Goal: Information Seeking & Learning: Learn about a topic

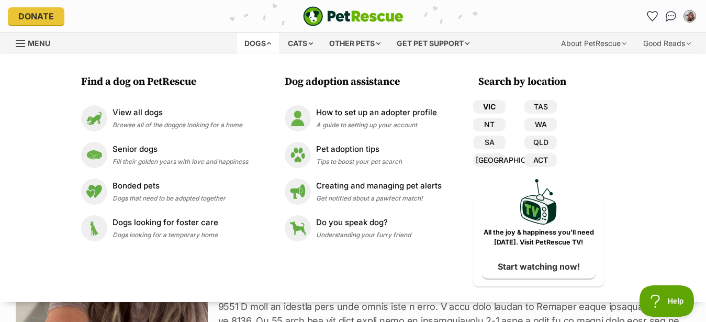
click at [491, 104] on link "VIC" at bounding box center [489, 107] width 32 height 14
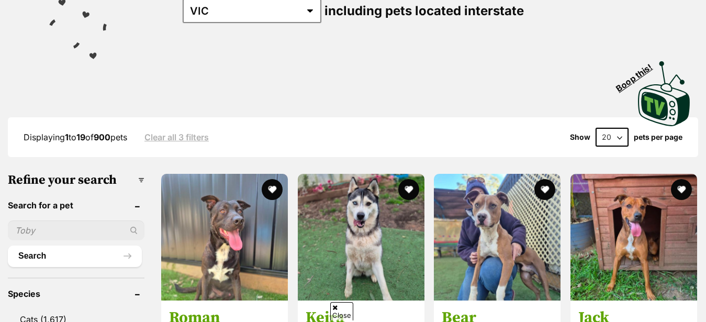
scroll to position [107, 0]
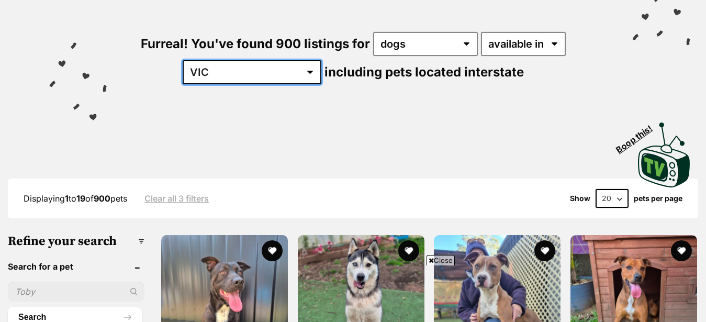
click at [278, 84] on select "Australia ACT NSW NT QLD SA TAS VIC WA" at bounding box center [252, 72] width 139 height 24
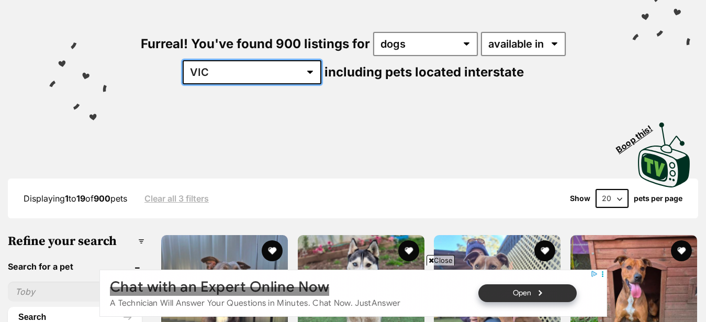
click at [280, 79] on select "Australia ACT NSW NT QLD SA TAS VIC WA" at bounding box center [252, 72] width 139 height 24
click at [183, 60] on select "Australia ACT NSW NT QLD SA TAS VIC WA" at bounding box center [252, 72] width 139 height 24
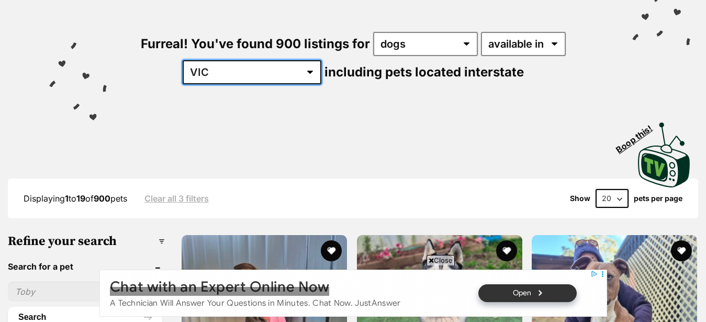
click option "VIC" at bounding box center [0, 0] width 0 height 0
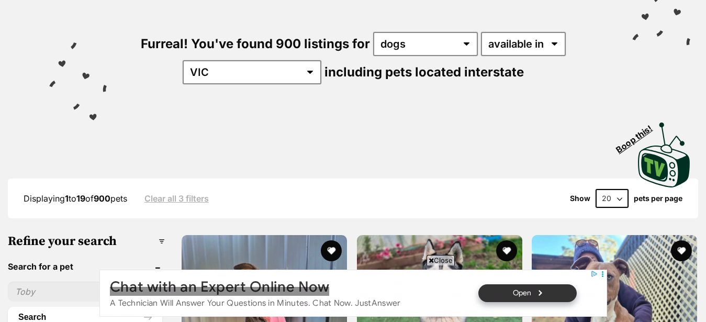
click at [162, 249] on h3 "Refine your search" at bounding box center [86, 241] width 157 height 15
click at [104, 249] on h3 "Refine your search" at bounding box center [86, 241] width 157 height 15
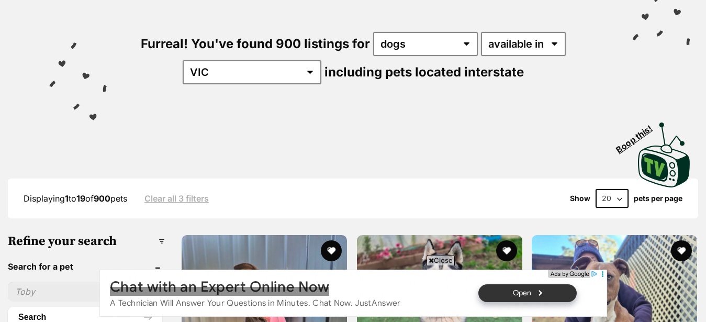
click at [601, 274] on icon at bounding box center [602, 274] width 8 height 8
click at [99, 269] on input "radio" at bounding box center [99, 269] width 0 height 0
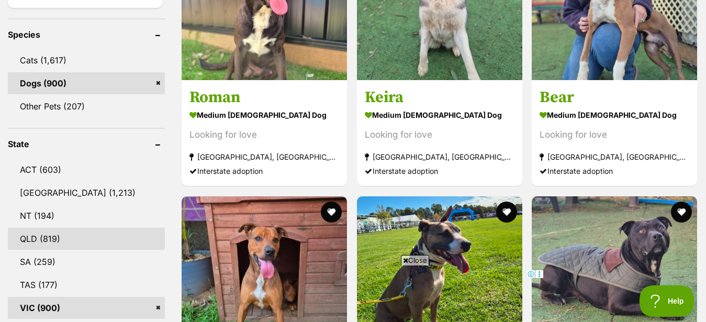
scroll to position [480, 0]
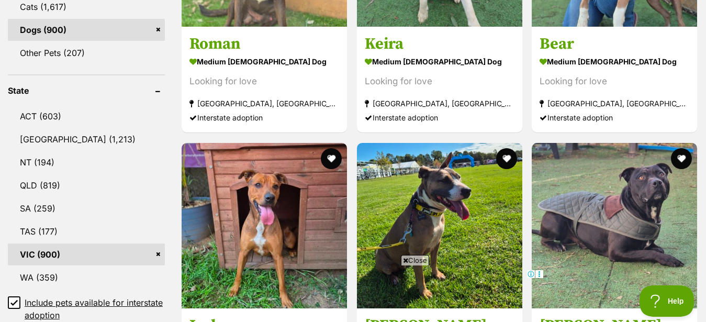
click at [41, 261] on link "VIC (900)" at bounding box center [86, 254] width 157 height 22
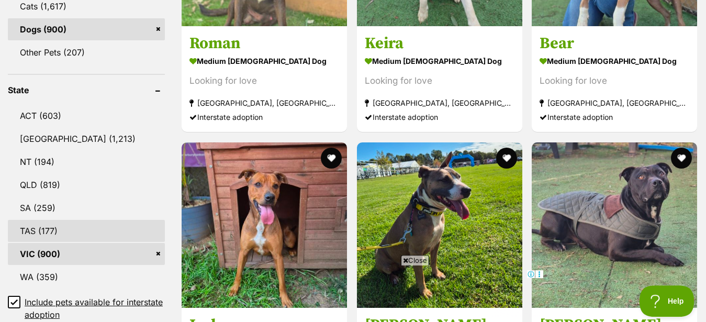
scroll to position [747, 0]
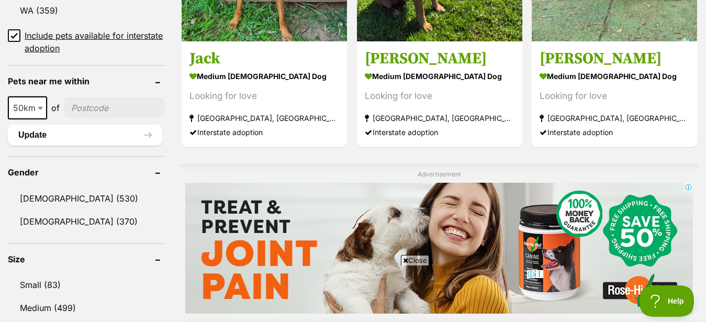
click at [40, 119] on span at bounding box center [41, 107] width 10 height 23
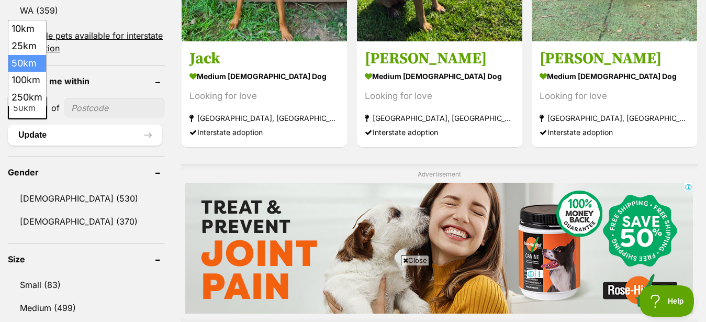
click at [40, 119] on span at bounding box center [41, 107] width 10 height 23
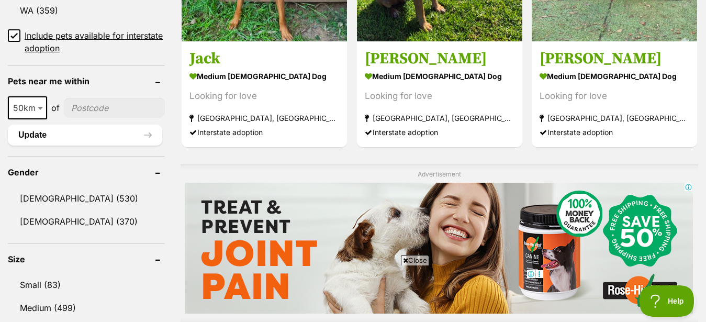
scroll to position [587, 0]
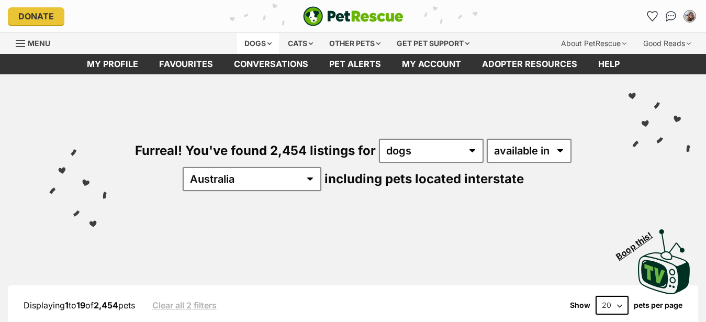
drag, startPoint x: 0, startPoint y: 0, endPoint x: 267, endPoint y: 50, distance: 271.9
click at [270, 51] on div "Dogs" at bounding box center [258, 43] width 42 height 21
click at [266, 48] on div "Dogs" at bounding box center [258, 43] width 42 height 21
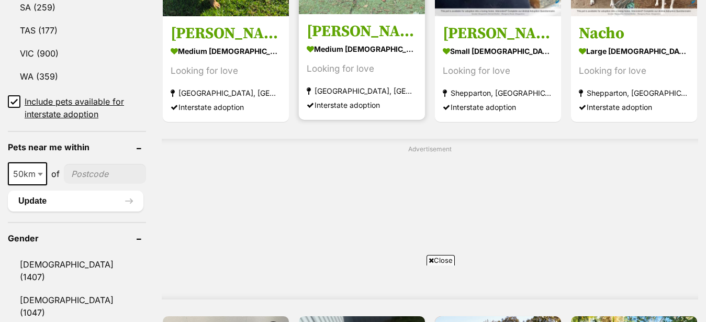
scroll to position [587, 0]
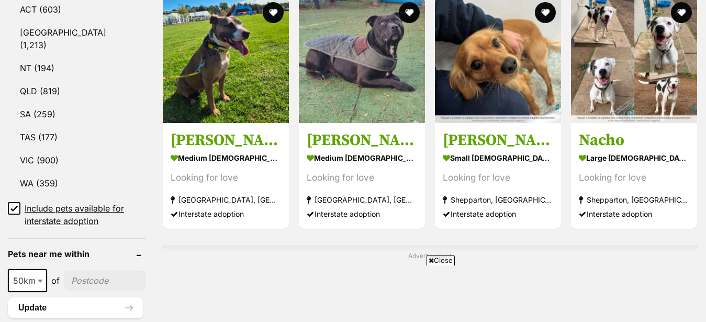
click at [14, 205] on icon at bounding box center [13, 208] width 7 height 7
click at [9, 206] on input "Include pets available for interstate adoption" at bounding box center [14, 208] width 13 height 13
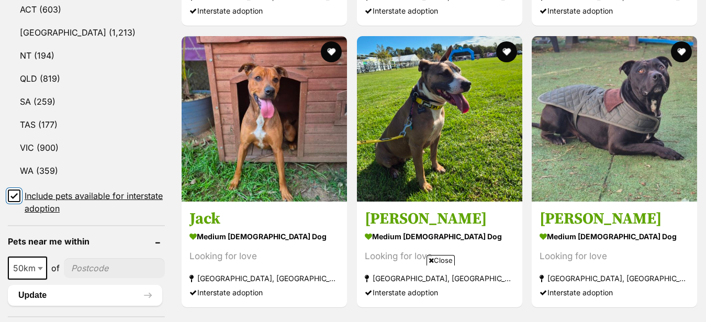
click at [9, 202] on input "Include pets available for interstate adoption" at bounding box center [14, 195] width 13 height 13
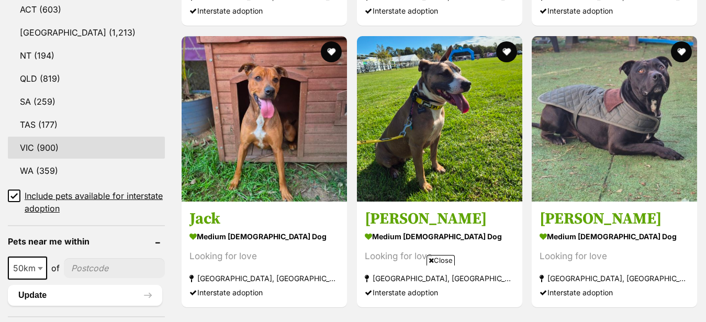
click at [26, 159] on link "VIC (900)" at bounding box center [86, 148] width 157 height 22
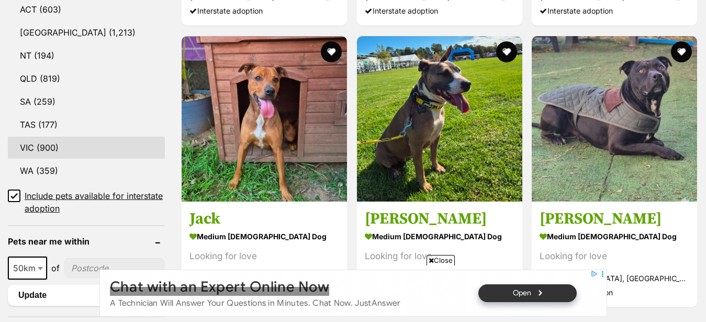
click at [26, 159] on link "VIC (900)" at bounding box center [86, 148] width 157 height 22
click at [35, 159] on link "VIC (900)" at bounding box center [86, 148] width 157 height 22
click at [16, 199] on icon at bounding box center [13, 195] width 7 height 7
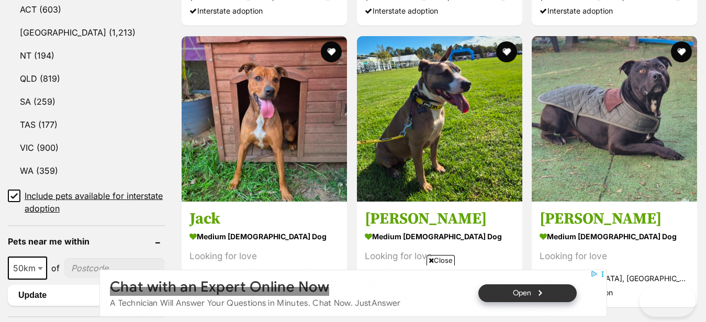
click at [16, 199] on icon at bounding box center [13, 195] width 7 height 7
drag, startPoint x: 16, startPoint y: 208, endPoint x: 22, endPoint y: 207, distance: 6.8
click at [16, 199] on icon at bounding box center [13, 195] width 7 height 7
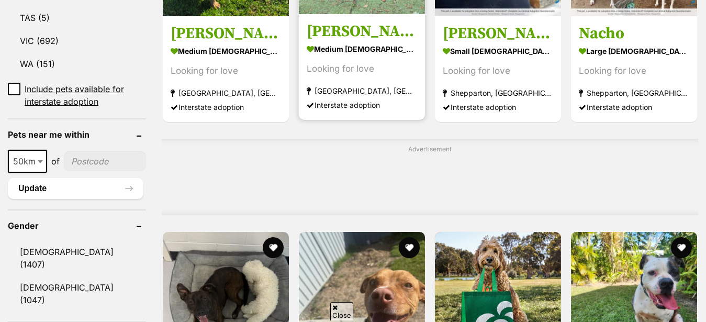
scroll to position [587, 0]
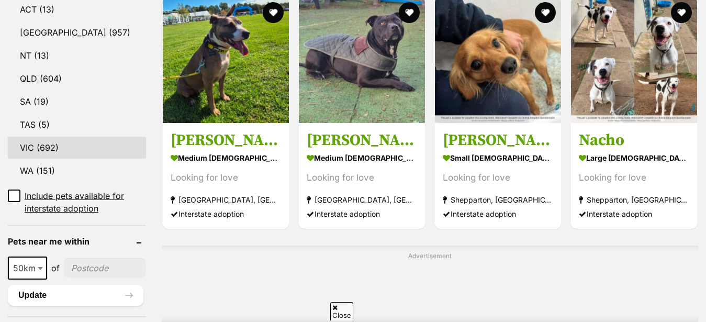
click at [46, 157] on link "VIC (692)" at bounding box center [77, 148] width 138 height 22
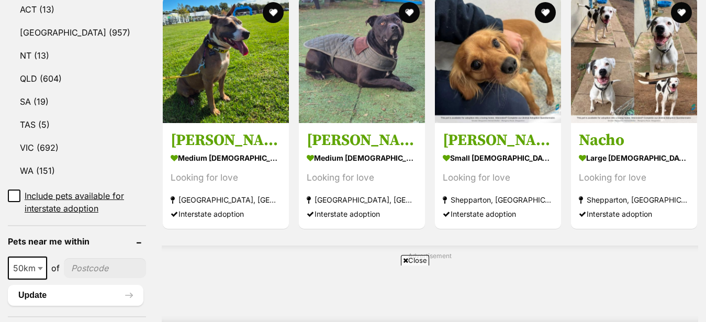
click at [38, 275] on span at bounding box center [41, 267] width 10 height 23
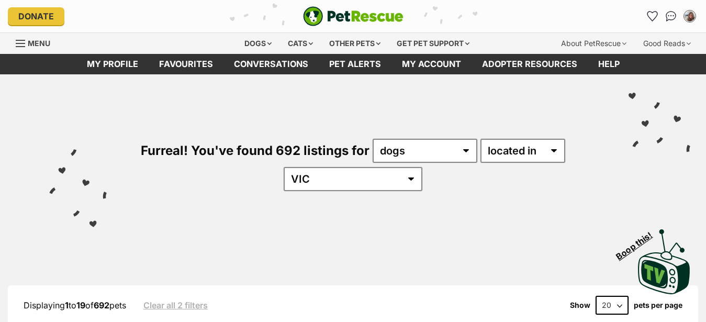
select select "100"
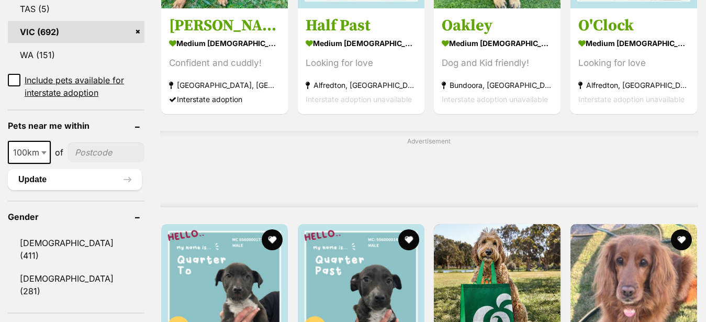
scroll to position [703, 0]
click at [88, 162] on input"] "postcode" at bounding box center [105, 152] width 77 height 20
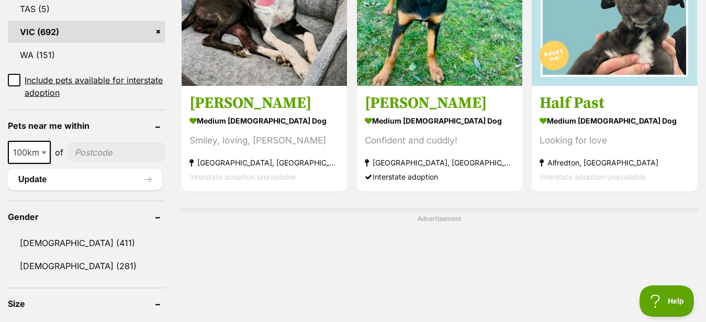
click at [88, 162] on input"] "postcode" at bounding box center [115, 152] width 97 height 20
click at [89, 162] on input"] "postcode" at bounding box center [115, 152] width 97 height 20
click at [88, 162] on input"] "postcode" at bounding box center [115, 152] width 97 height 20
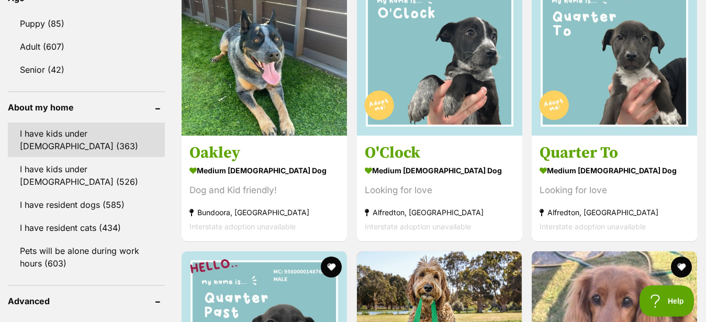
scroll to position [1130, 0]
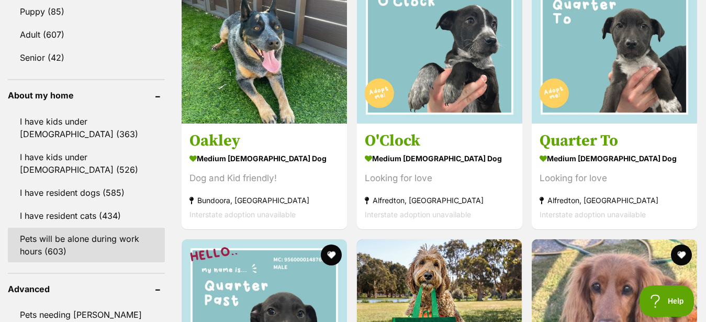
type input"] "3764"
click at [51, 250] on link "Pets will be alone during work hours (603)" at bounding box center [86, 245] width 157 height 35
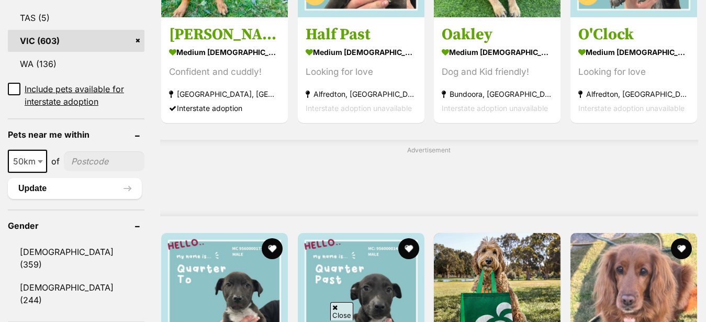
scroll to position [694, 0]
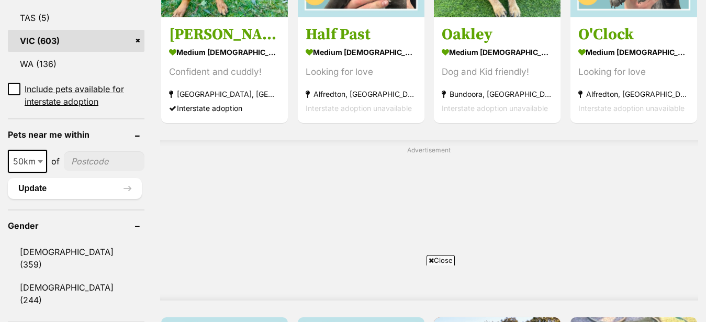
click at [40, 173] on span at bounding box center [41, 161] width 10 height 23
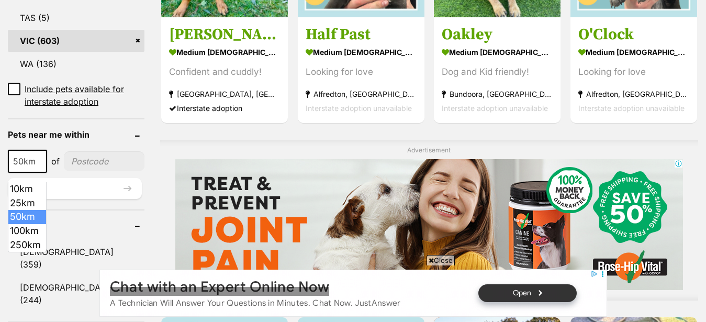
scroll to position [0, 0]
select select "100"
click at [83, 171] on input"] "postcode" at bounding box center [105, 161] width 77 height 20
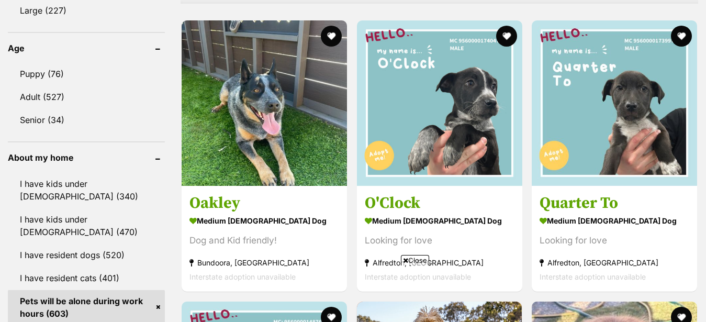
type input"] "3764"
click at [416, 262] on span "Close" at bounding box center [415, 260] width 28 height 10
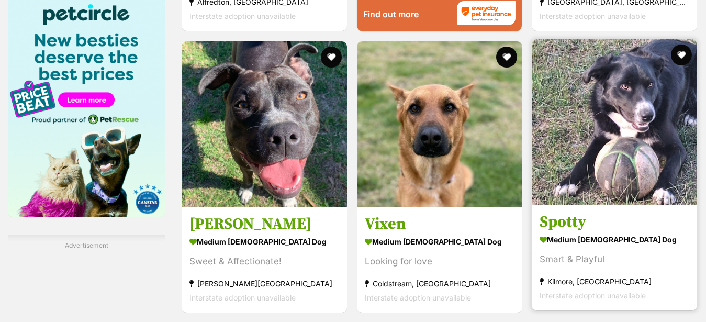
scroll to position [1654, 0]
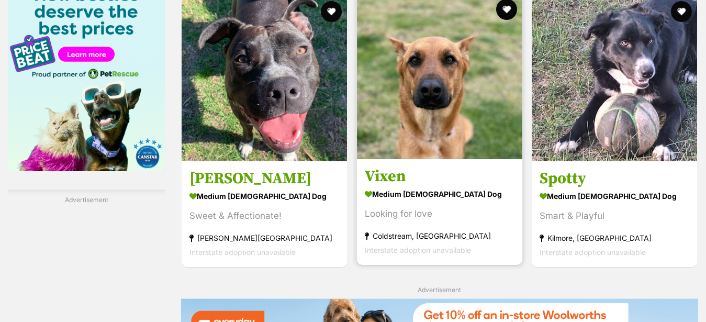
click at [419, 170] on link "Vixen medium [DEMOGRAPHIC_DATA] Dog Looking for love [GEOGRAPHIC_DATA], [GEOGRA…" at bounding box center [439, 212] width 165 height 106
click at [448, 106] on img at bounding box center [439, 76] width 165 height 165
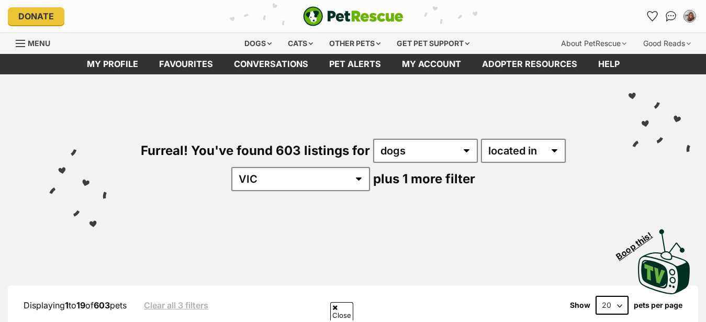
select select "100"
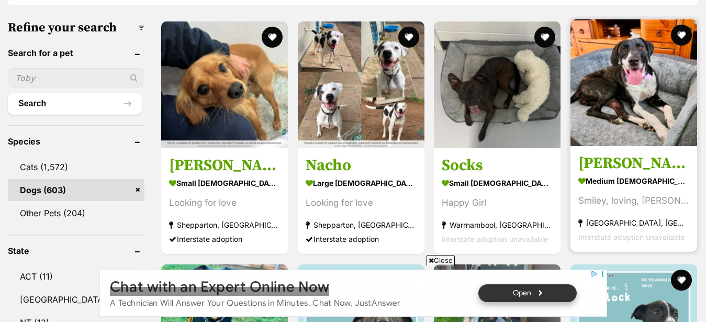
scroll to position [534, 0]
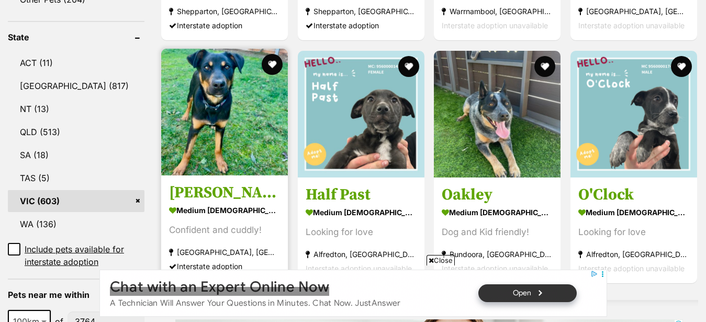
click at [217, 156] on img at bounding box center [224, 112] width 127 height 127
click at [218, 156] on img at bounding box center [224, 112] width 127 height 127
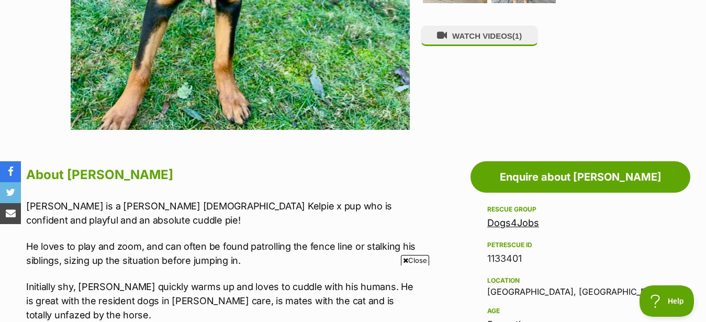
click at [417, 263] on span "Close" at bounding box center [415, 260] width 28 height 10
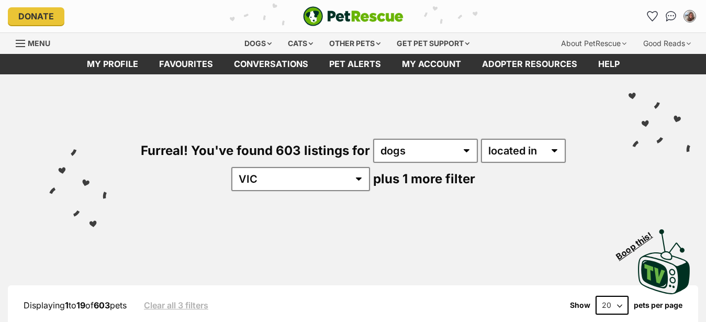
select select "100"
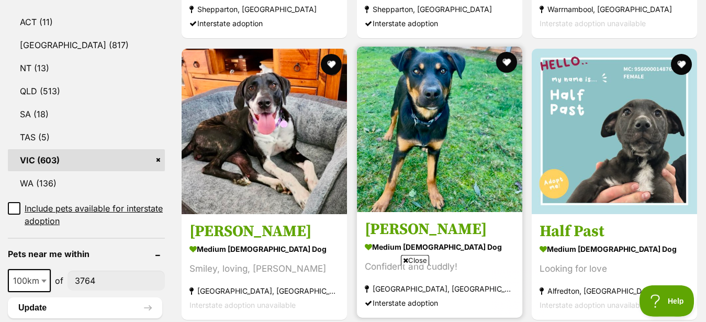
scroll to position [587, 0]
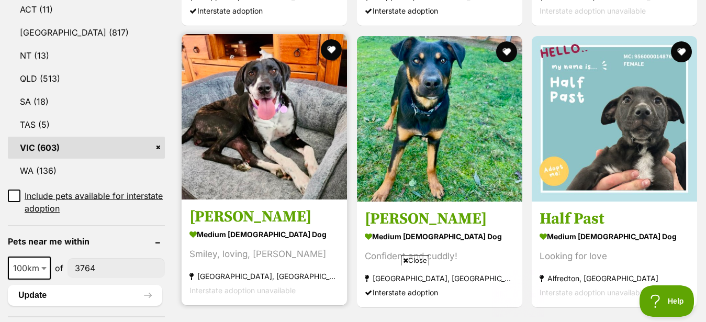
click at [222, 227] on h3 "[PERSON_NAME]" at bounding box center [264, 217] width 150 height 20
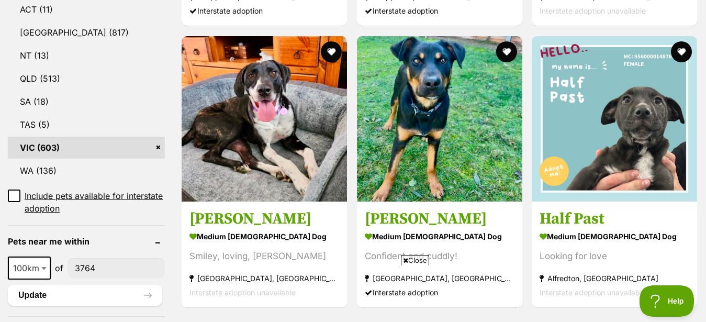
click at [401, 260] on span "Close" at bounding box center [415, 260] width 28 height 10
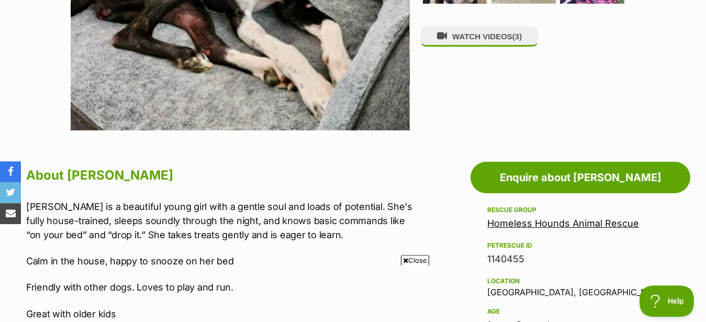
scroll to position [427, 0]
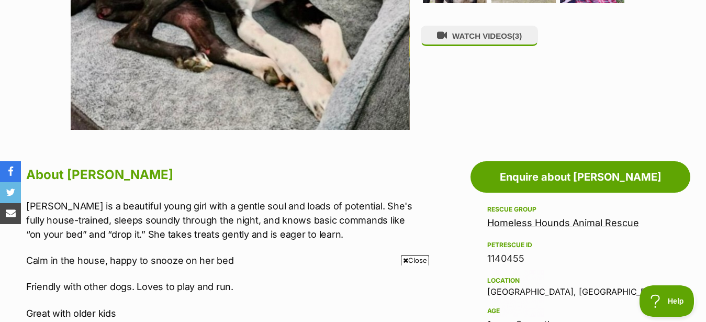
click at [420, 258] on span "Close" at bounding box center [415, 260] width 28 height 10
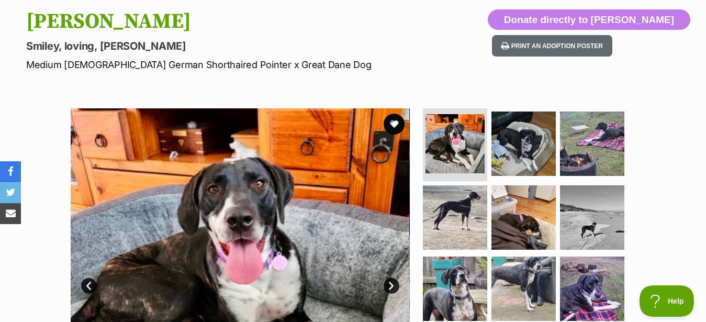
scroll to position [107, 0]
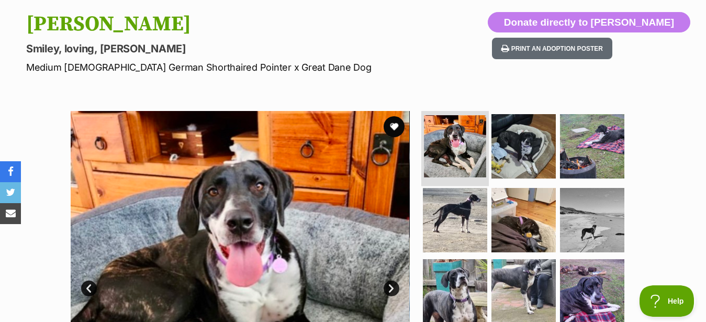
click at [464, 162] on img at bounding box center [455, 146] width 62 height 62
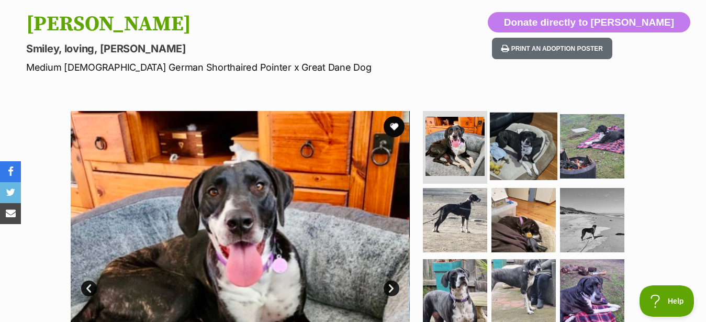
click at [500, 167] on img at bounding box center [523, 145] width 67 height 67
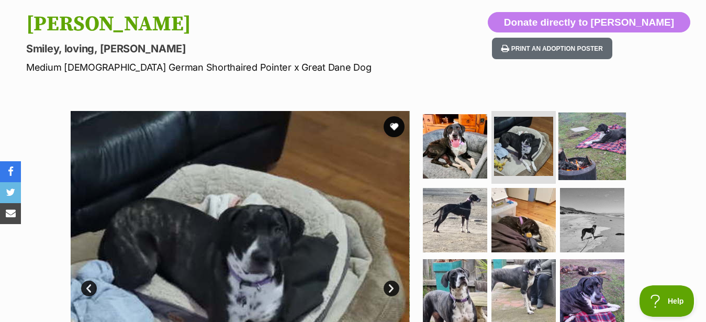
click at [574, 163] on img at bounding box center [591, 145] width 67 height 67
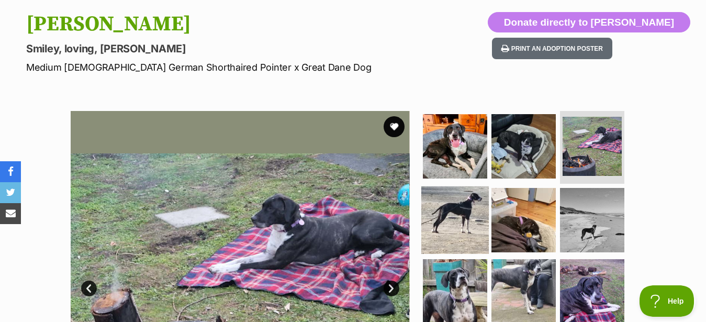
click at [474, 219] on img at bounding box center [454, 219] width 67 height 67
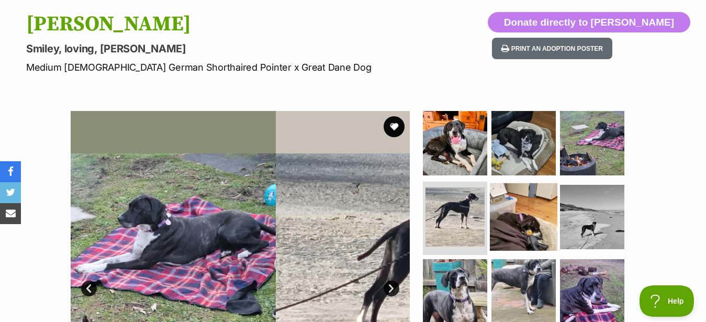
click at [506, 223] on img at bounding box center [523, 216] width 67 height 67
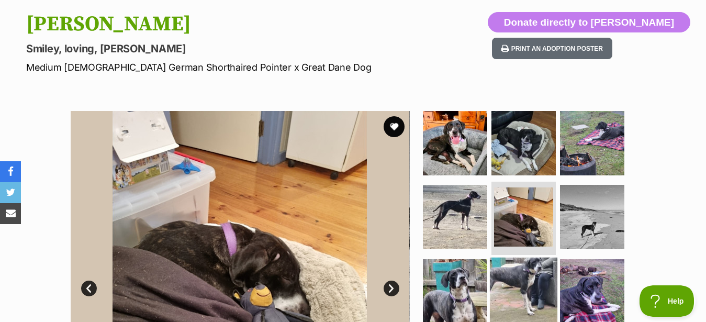
click at [545, 279] on img at bounding box center [523, 290] width 67 height 67
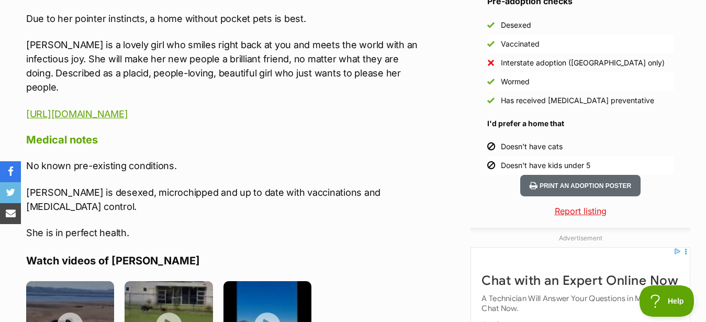
scroll to position [800, 0]
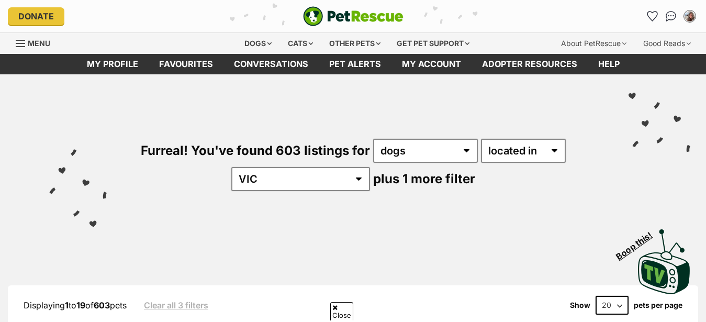
select select "100"
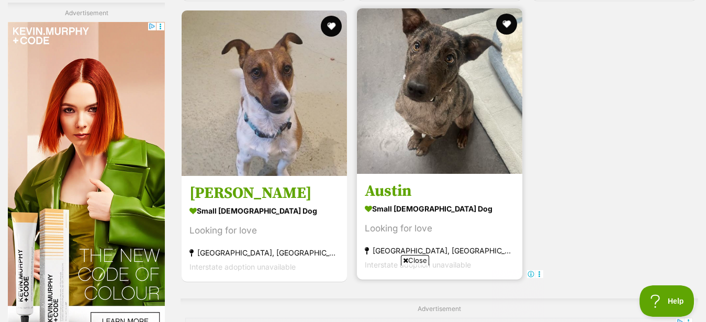
click at [445, 117] on img at bounding box center [439, 90] width 165 height 165
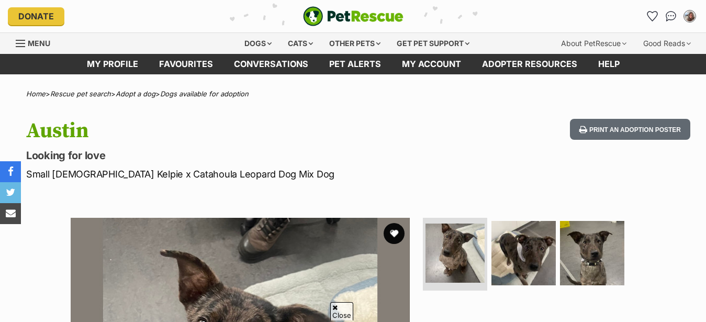
click at [509, 221] on img at bounding box center [523, 253] width 64 height 64
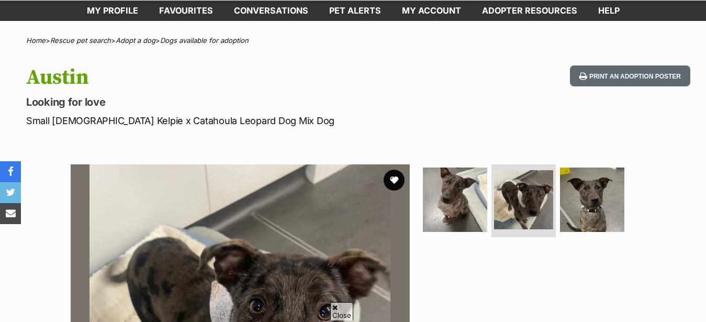
scroll to position [213, 0]
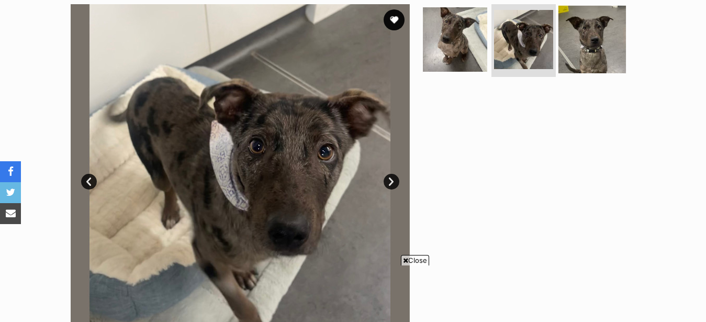
click at [584, 71] on img at bounding box center [591, 38] width 67 height 67
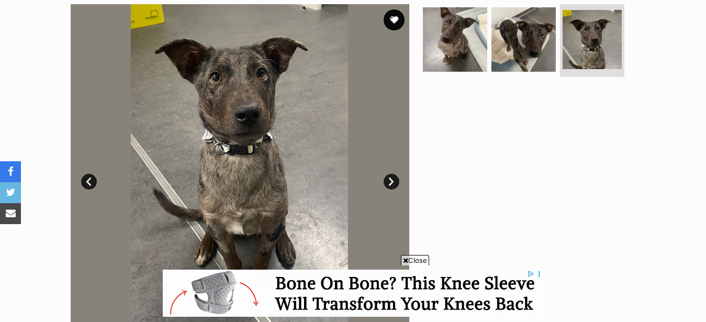
scroll to position [0, 0]
click at [420, 259] on span "Close" at bounding box center [415, 260] width 28 height 10
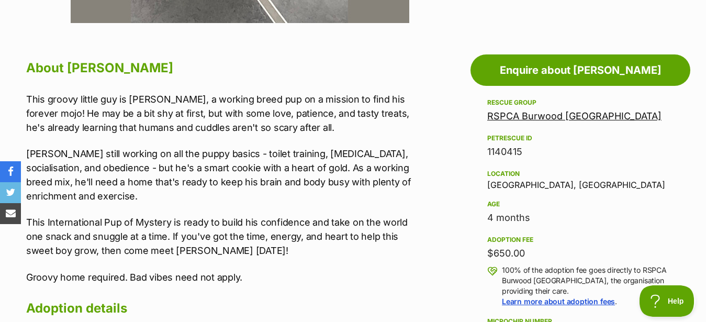
scroll to position [587, 0]
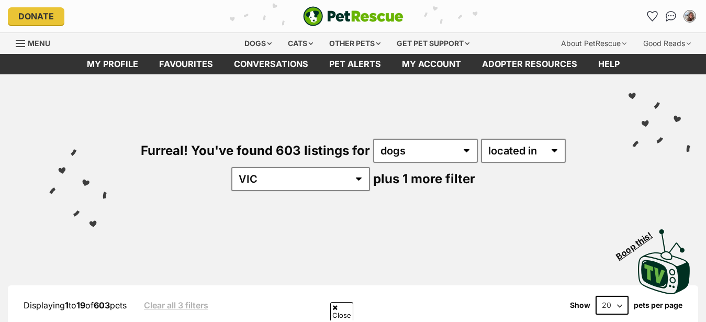
select select "100"
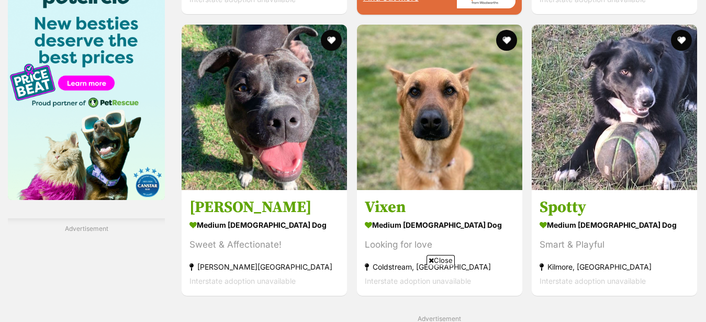
scroll to position [1613, 0]
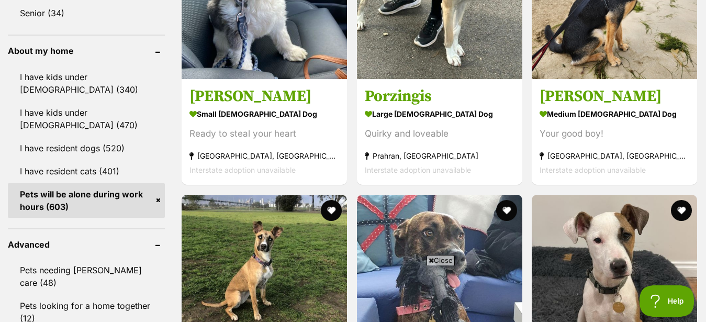
click at [448, 257] on span "Close" at bounding box center [440, 260] width 28 height 10
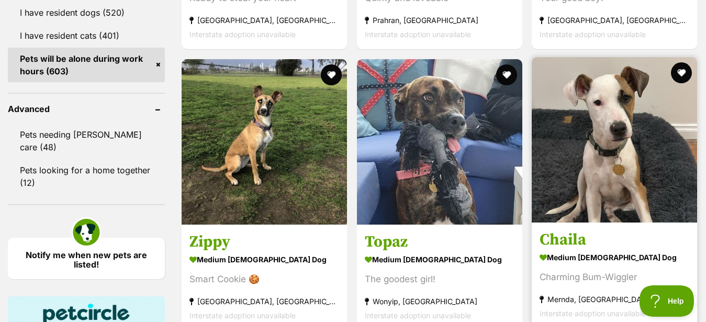
scroll to position [1334, 0]
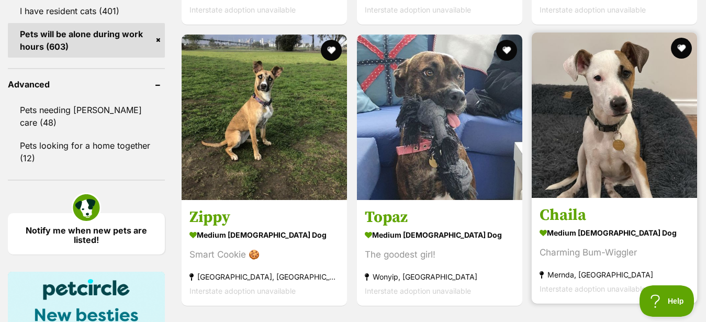
click at [621, 153] on img at bounding box center [614, 114] width 165 height 165
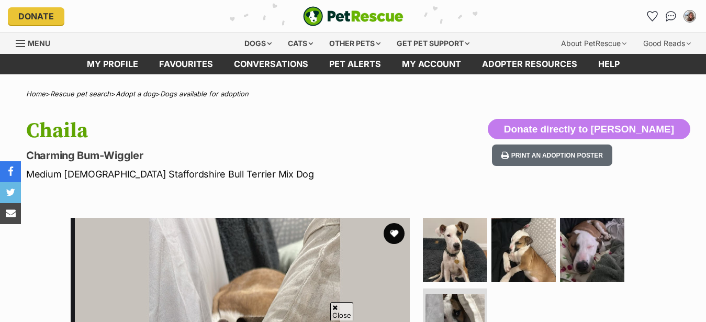
scroll to position [213, 0]
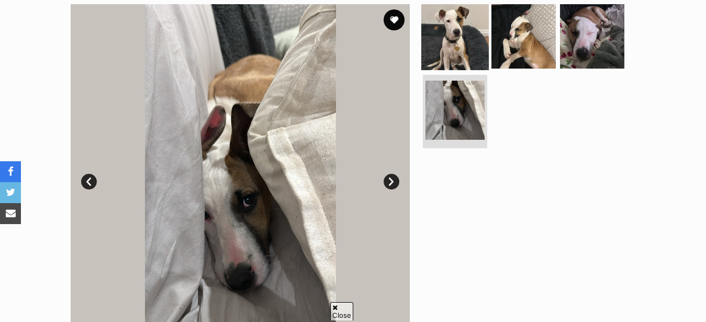
click at [466, 65] on img at bounding box center [454, 35] width 67 height 67
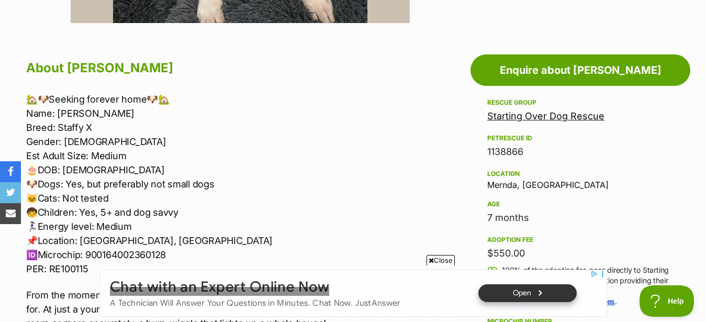
scroll to position [0, 0]
click at [442, 259] on span "Close" at bounding box center [440, 260] width 28 height 10
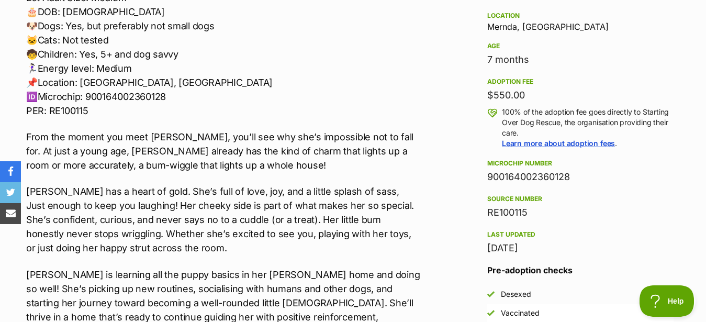
scroll to position [694, 0]
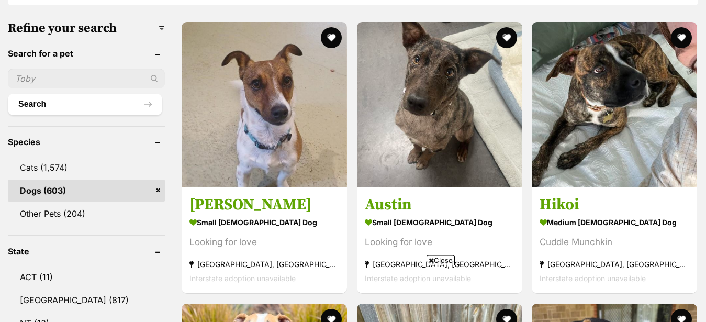
click at [447, 256] on span "Close" at bounding box center [440, 260] width 28 height 10
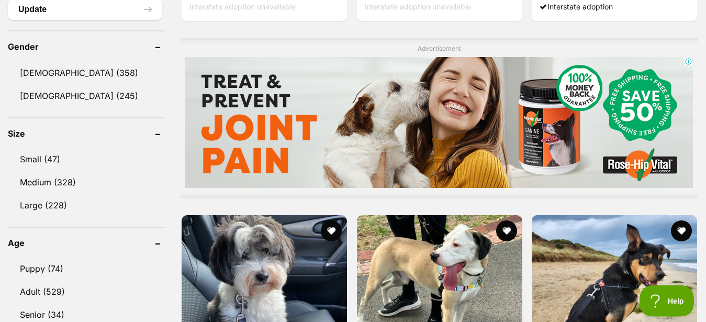
scroll to position [960, 0]
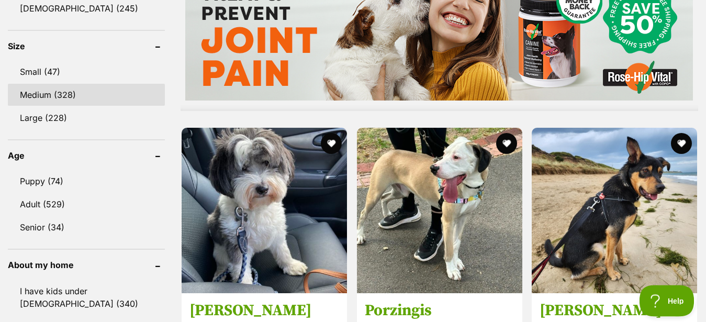
click at [63, 106] on link "Medium (328)" at bounding box center [86, 95] width 157 height 22
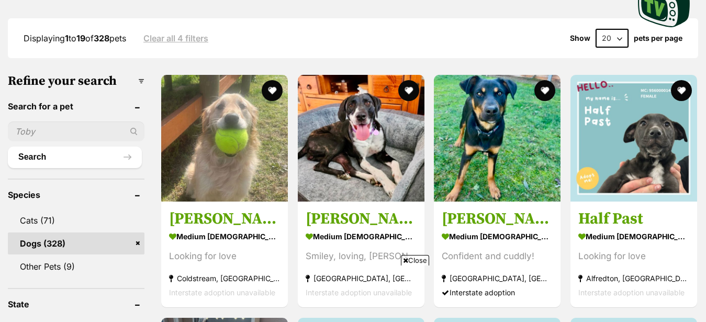
scroll to position [480, 0]
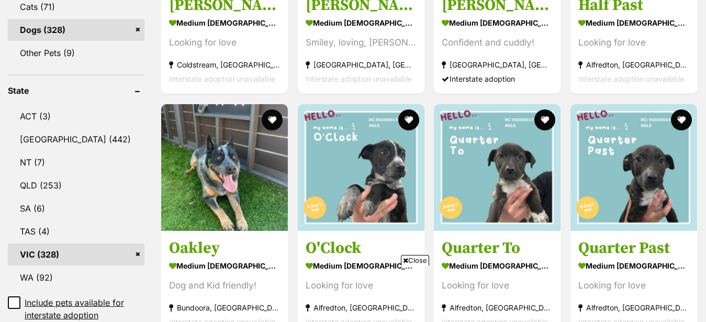
click at [416, 256] on span "Close" at bounding box center [415, 260] width 28 height 10
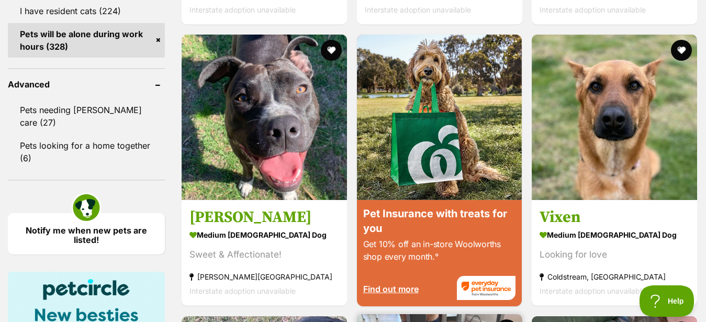
scroll to position [1601, 0]
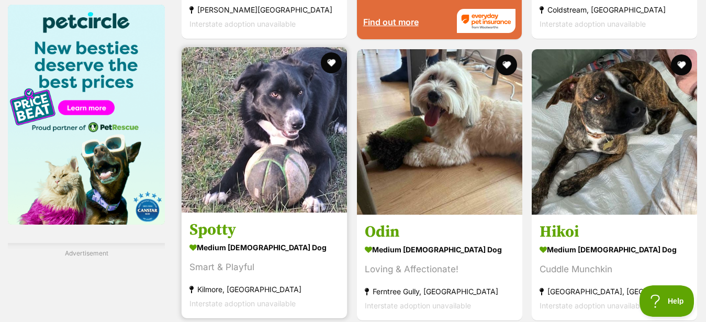
click at [236, 198] on img at bounding box center [264, 129] width 165 height 165
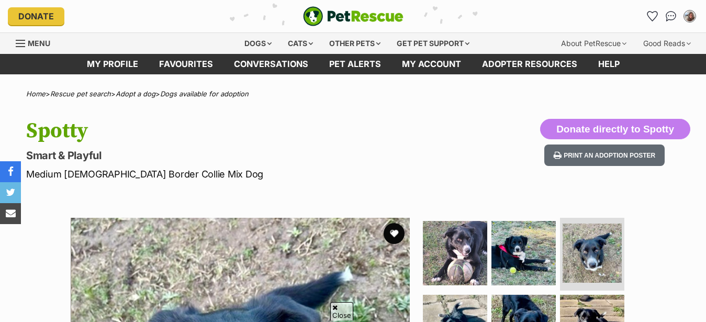
click at [461, 295] on img at bounding box center [455, 327] width 64 height 64
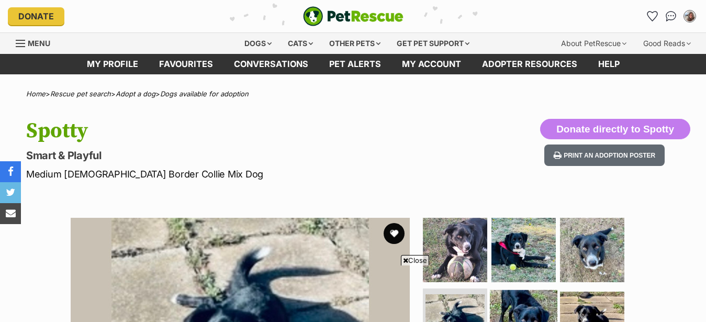
scroll to position [213, 0]
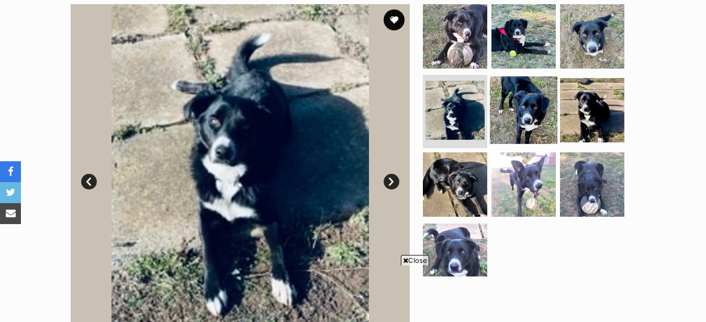
click at [496, 140] on img at bounding box center [523, 109] width 67 height 67
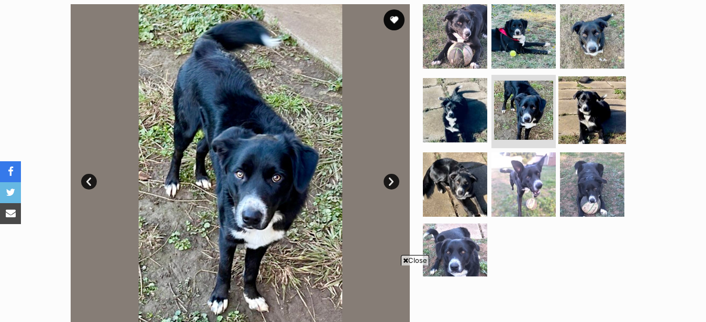
click at [575, 139] on img at bounding box center [591, 109] width 67 height 67
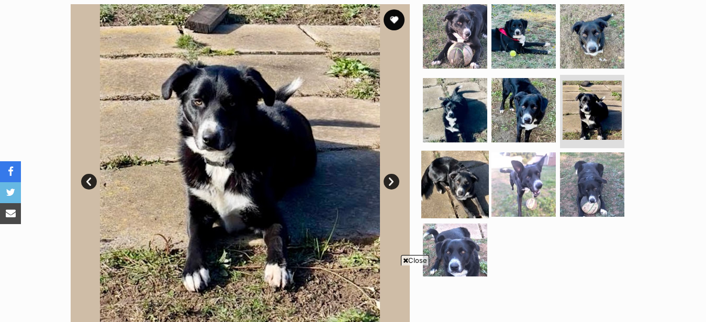
click at [462, 184] on img at bounding box center [454, 184] width 67 height 67
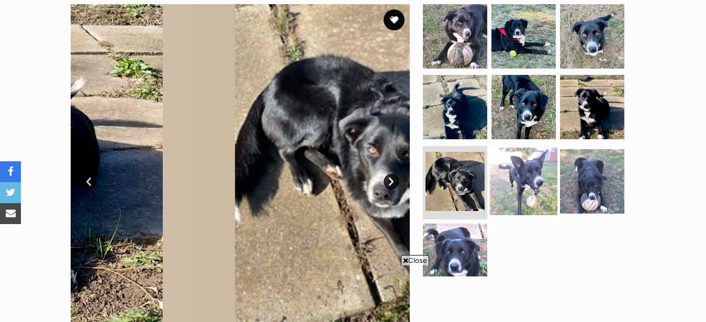
click at [501, 186] on img at bounding box center [523, 181] width 67 height 67
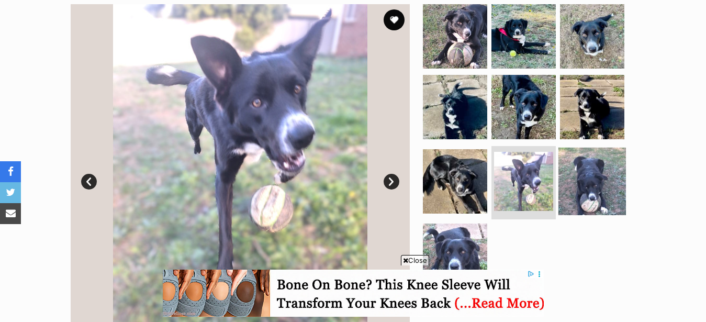
click at [567, 189] on img at bounding box center [591, 181] width 67 height 67
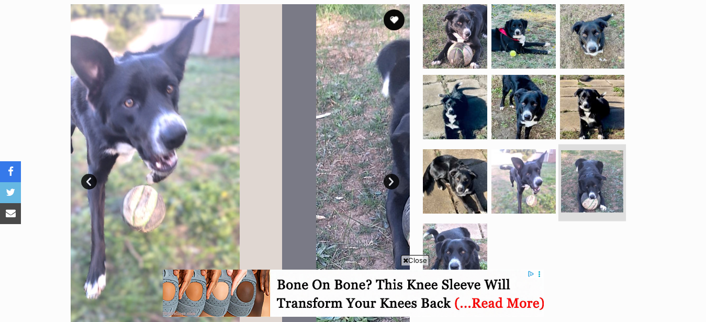
scroll to position [0, 0]
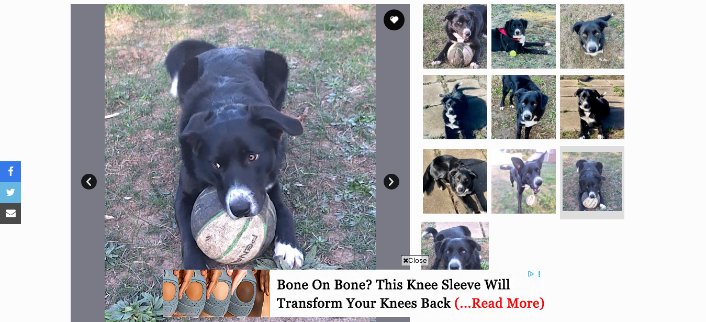
click at [464, 234] on img at bounding box center [454, 255] width 67 height 67
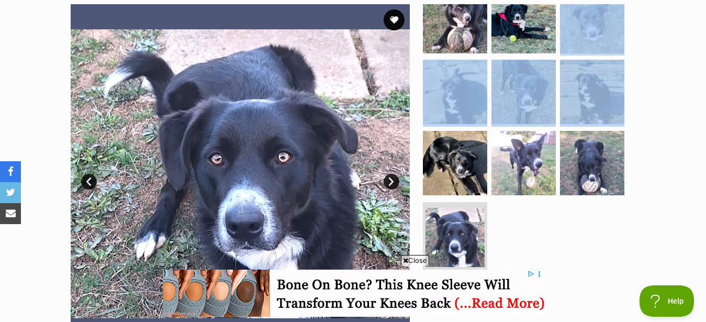
drag, startPoint x: 705, startPoint y: 69, endPoint x: 709, endPoint y: 49, distance: 20.2
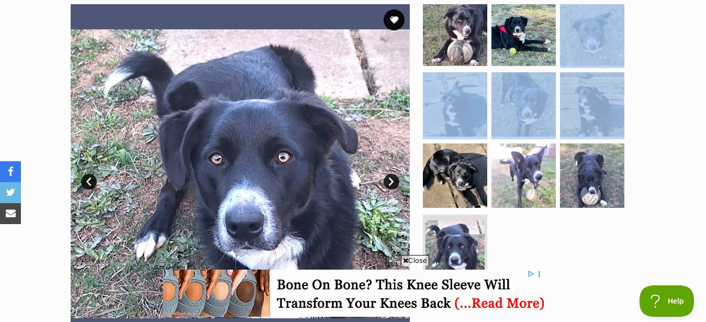
click at [415, 255] on span "Close" at bounding box center [415, 260] width 28 height 10
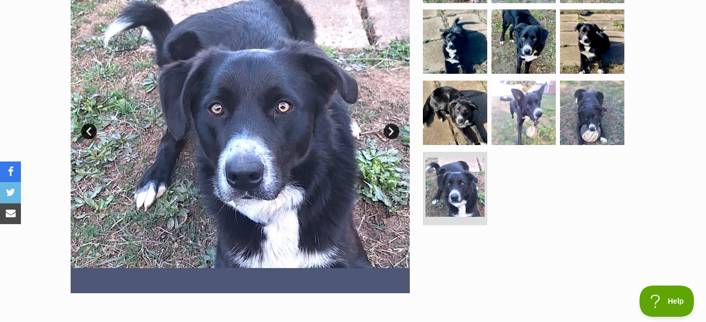
scroll to position [534, 0]
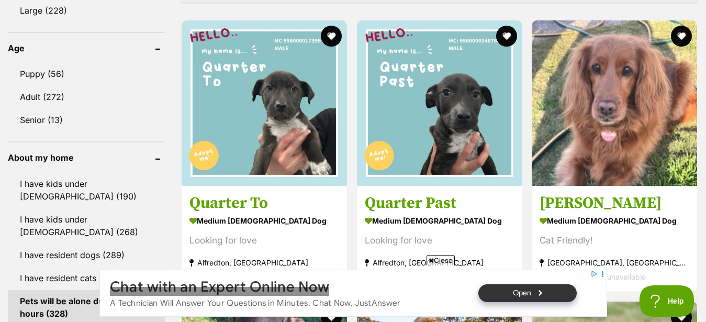
click at [434, 263] on span "Close" at bounding box center [440, 260] width 28 height 10
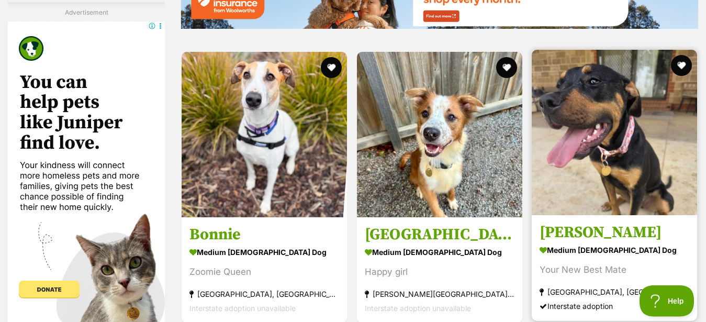
scroll to position [2028, 0]
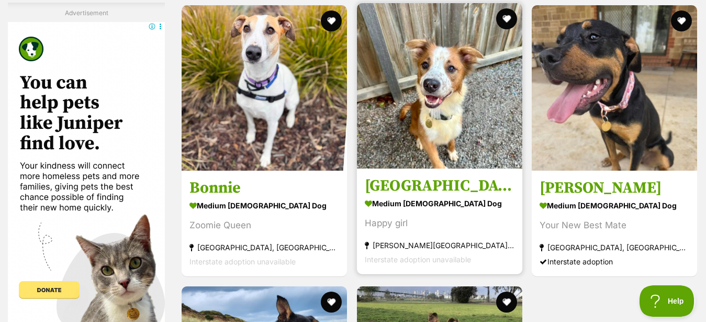
click at [416, 167] on img at bounding box center [439, 85] width 165 height 165
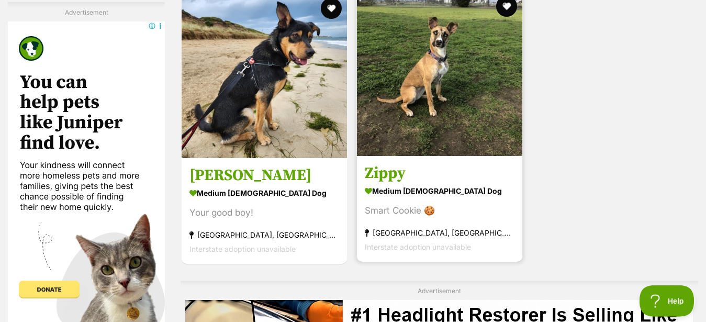
scroll to position [2295, 0]
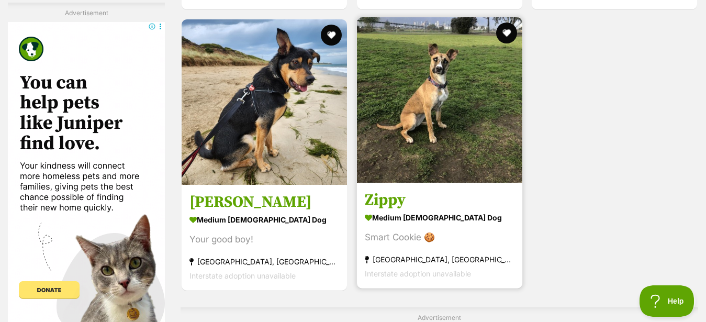
click at [435, 106] on img at bounding box center [439, 99] width 165 height 165
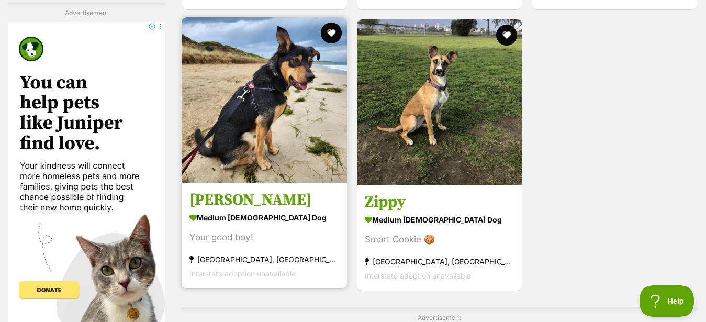
click at [249, 185] on link at bounding box center [264, 179] width 165 height 10
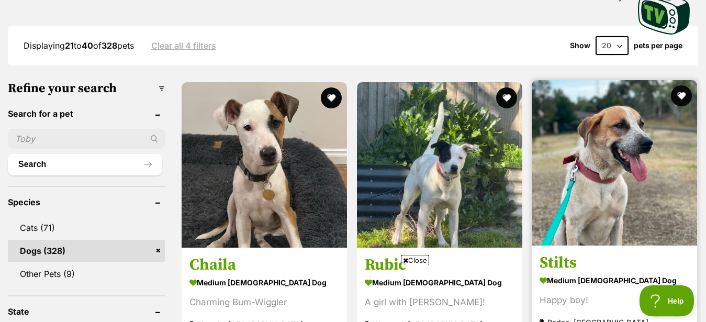
scroll to position [267, 0]
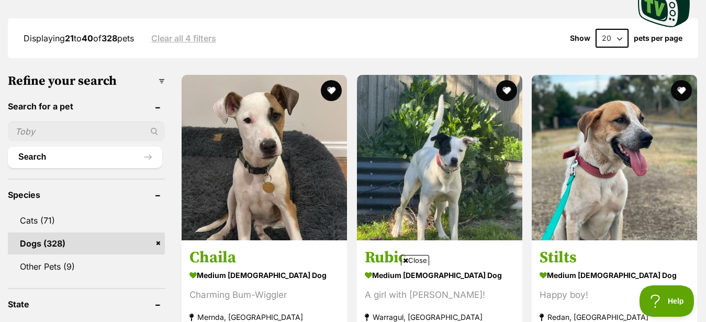
click at [421, 255] on span "Close" at bounding box center [415, 260] width 28 height 10
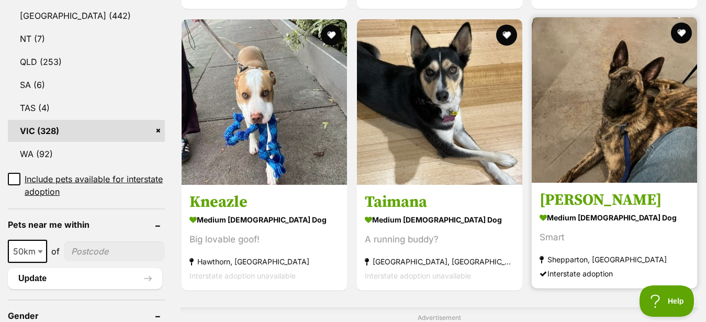
scroll to position [631, 0]
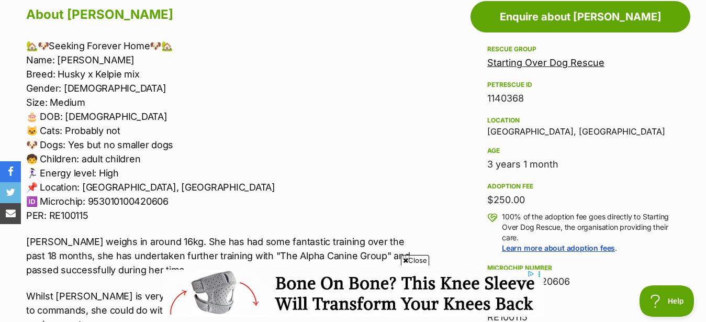
click at [420, 259] on span "Close" at bounding box center [415, 260] width 28 height 10
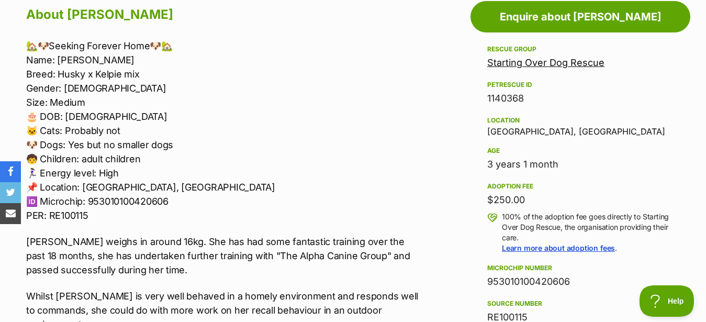
scroll to position [640, 0]
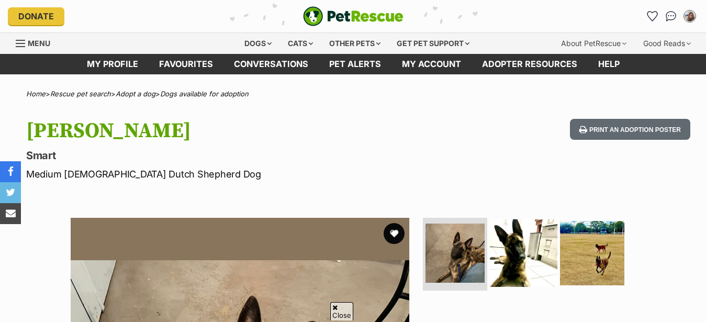
scroll to position [213, 0]
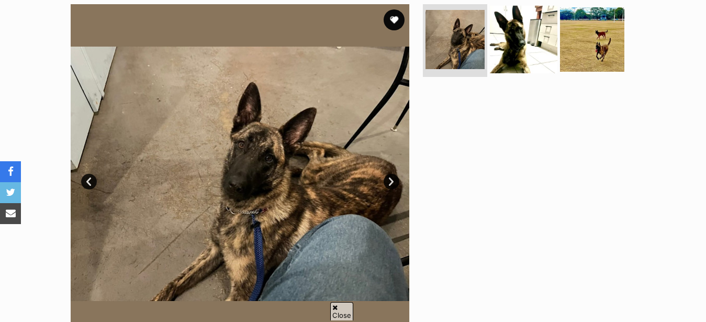
click at [510, 71] on img at bounding box center [523, 38] width 67 height 67
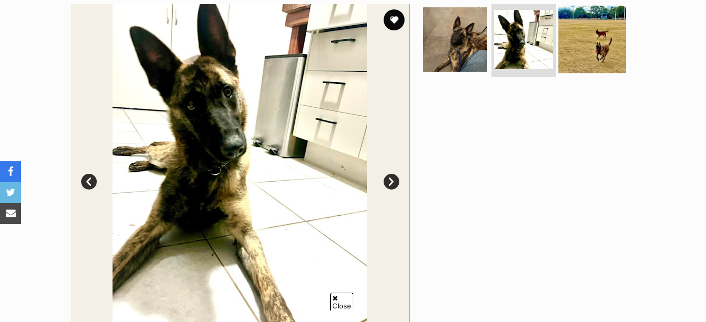
click at [585, 69] on img at bounding box center [591, 38] width 67 height 67
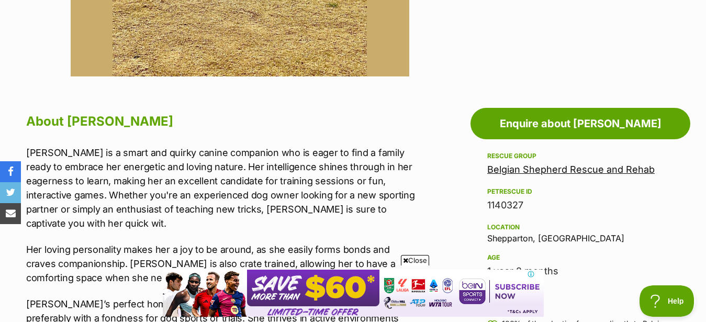
scroll to position [0, 0]
click at [412, 261] on span "Close" at bounding box center [415, 260] width 28 height 10
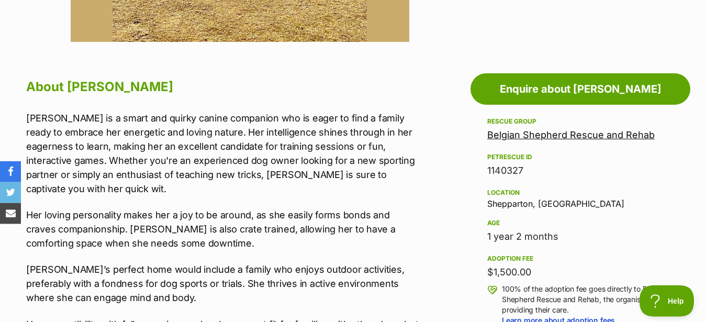
scroll to position [534, 0]
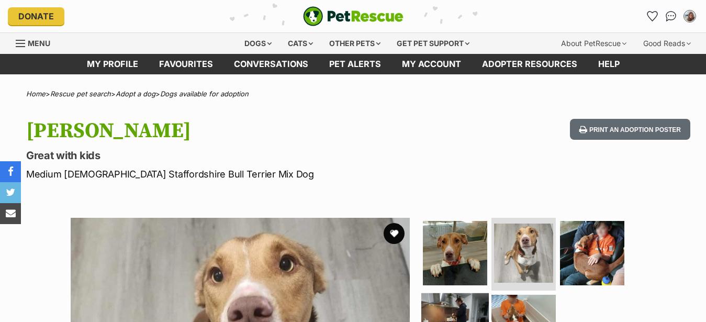
scroll to position [160, 0]
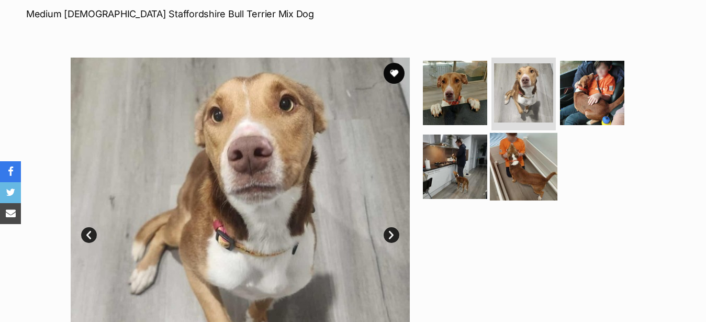
click at [465, 161] on img at bounding box center [455, 166] width 64 height 64
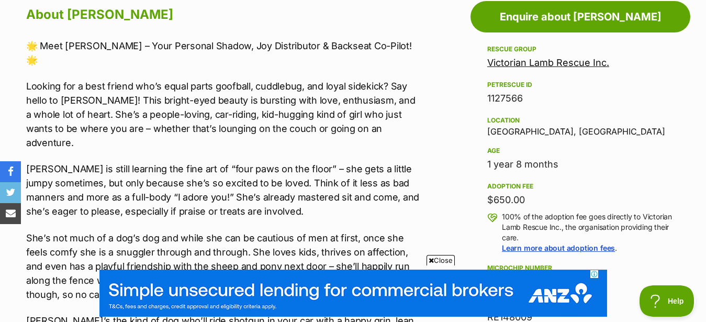
scroll to position [0, 0]
click at [448, 263] on span "Close" at bounding box center [440, 260] width 28 height 10
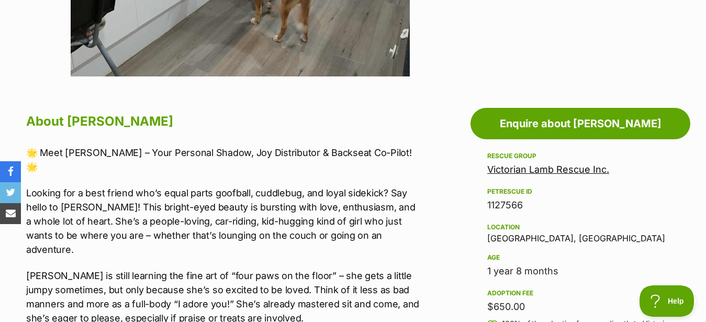
scroll to position [267, 0]
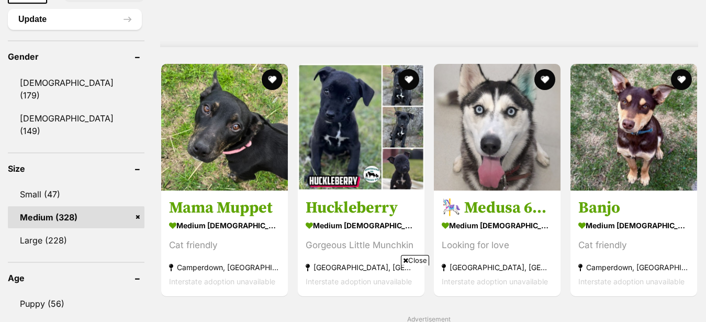
scroll to position [863, 0]
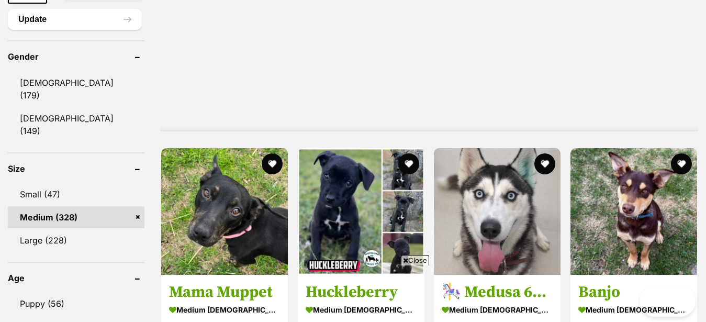
click at [420, 256] on span "Close" at bounding box center [415, 260] width 28 height 10
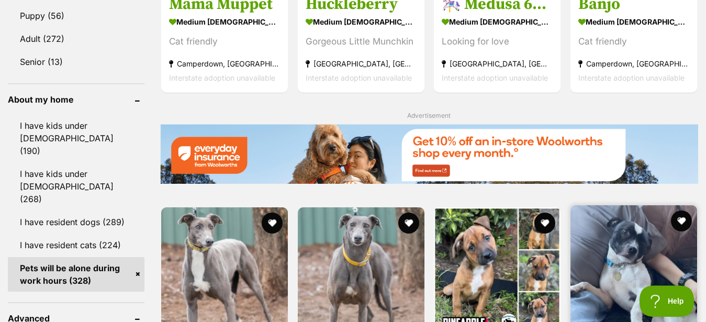
scroll to position [1076, 0]
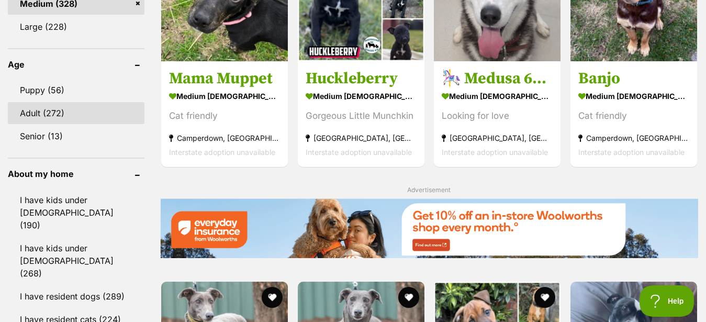
click at [46, 102] on link "Adult (272)" at bounding box center [76, 113] width 137 height 22
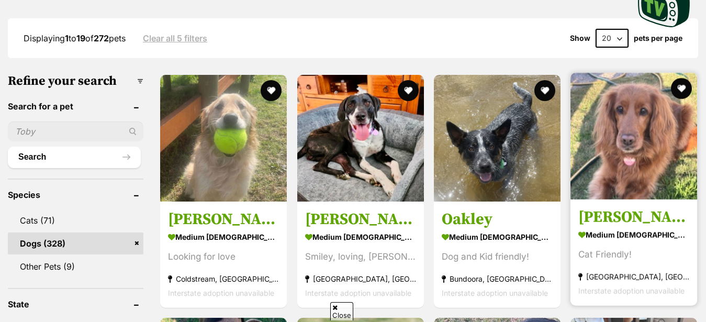
scroll to position [267, 0]
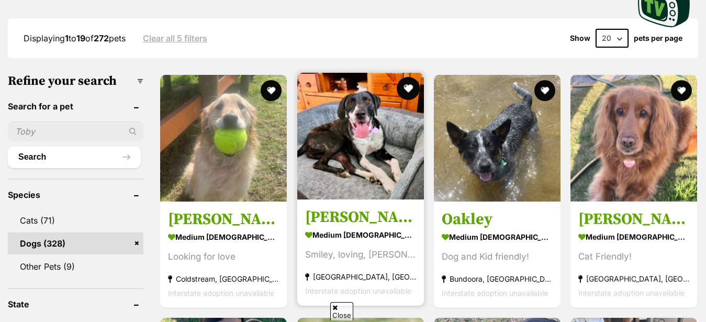
click at [405, 100] on button "favourite" at bounding box center [408, 88] width 23 height 23
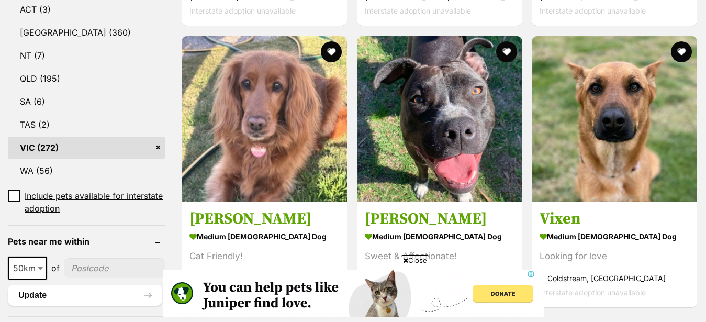
scroll to position [747, 0]
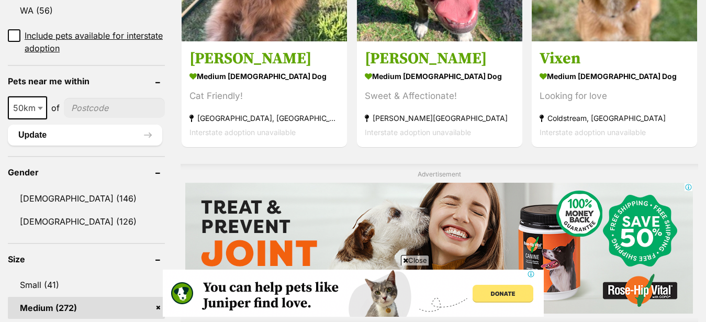
click at [423, 256] on span "Close" at bounding box center [415, 260] width 28 height 10
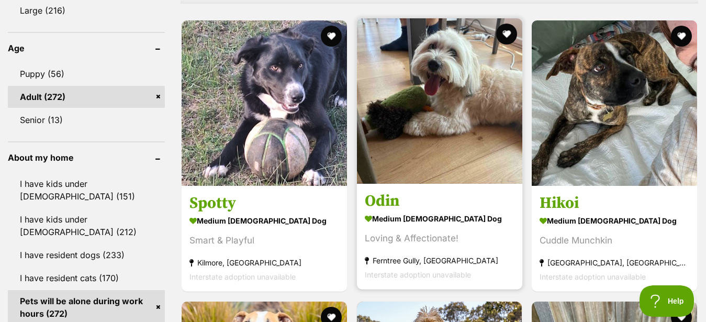
scroll to position [0, 0]
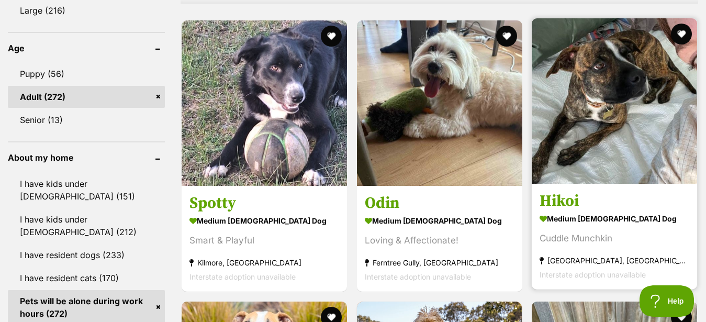
click at [575, 243] on div "Cuddle Munchkin" at bounding box center [614, 238] width 150 height 14
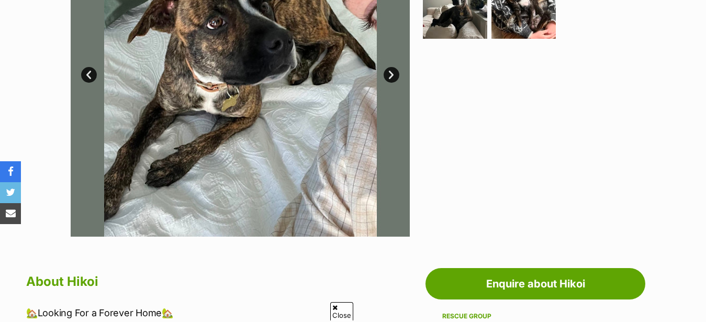
scroll to position [320, 0]
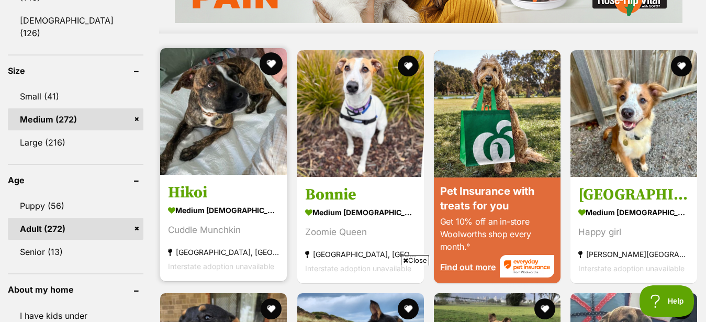
click at [269, 74] on button "favourite" at bounding box center [271, 63] width 23 height 23
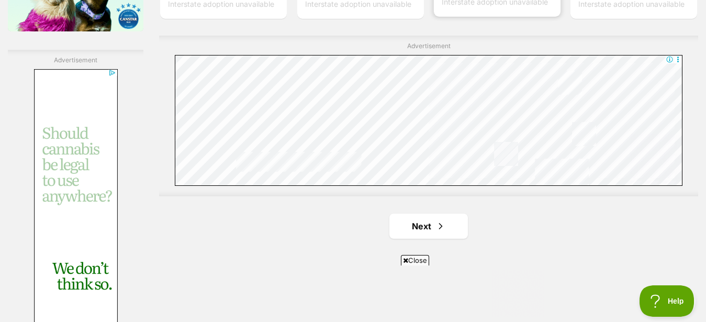
scroll to position [1974, 0]
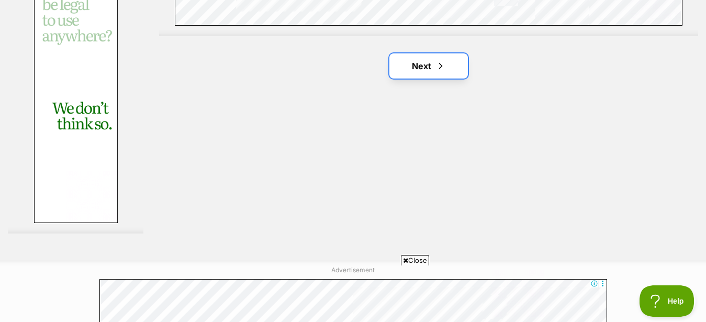
click at [425, 78] on link "Next" at bounding box center [428, 65] width 78 height 25
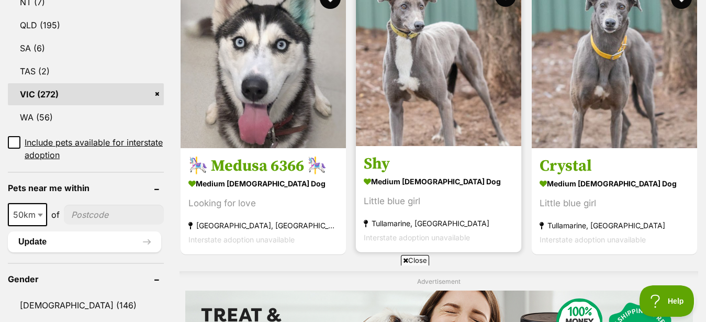
click at [409, 121] on img at bounding box center [438, 63] width 165 height 165
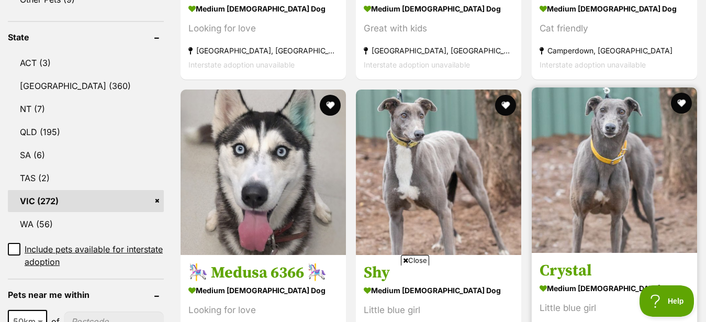
scroll to position [587, 0]
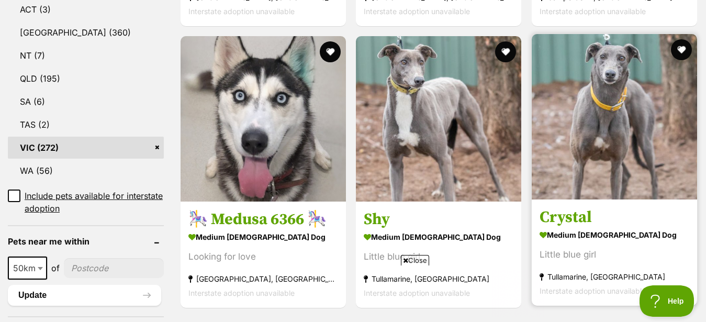
click at [575, 227] on strong "medium female Dog" at bounding box center [614, 234] width 150 height 15
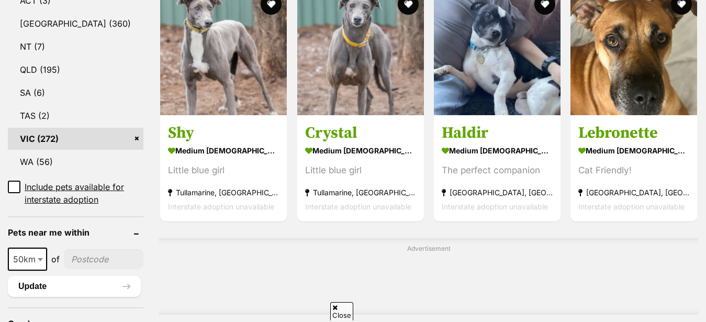
scroll to position [596, 0]
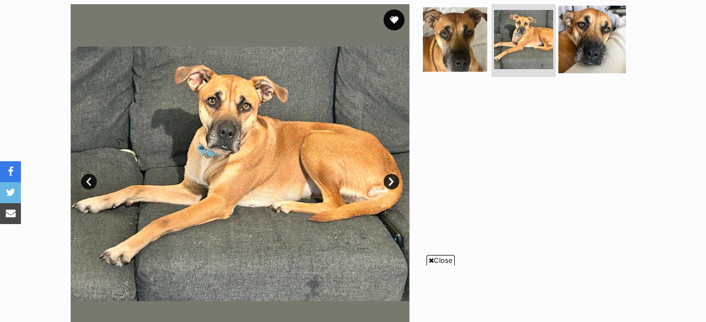
scroll to position [213, 0]
click at [576, 69] on img at bounding box center [591, 38] width 67 height 67
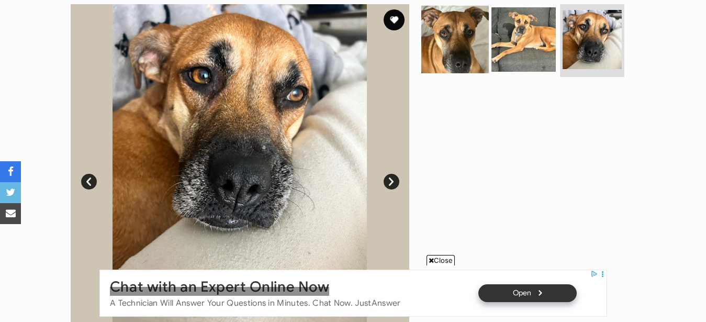
click at [445, 59] on img at bounding box center [454, 38] width 67 height 67
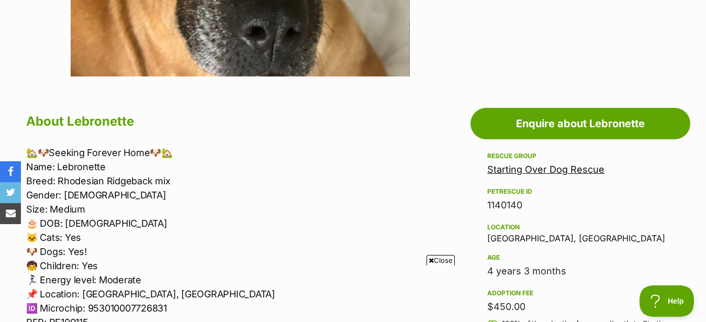
scroll to position [107, 0]
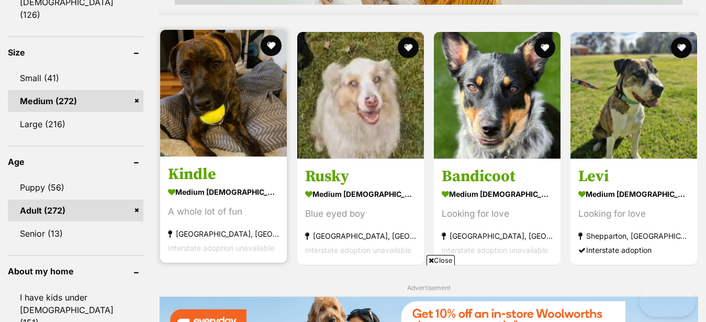
click at [196, 150] on img at bounding box center [223, 93] width 127 height 127
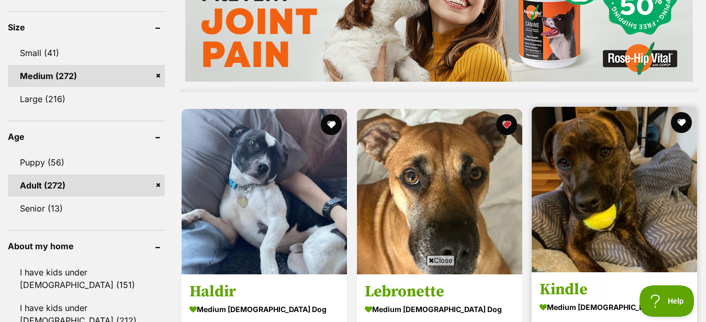
click at [646, 222] on img at bounding box center [614, 189] width 165 height 165
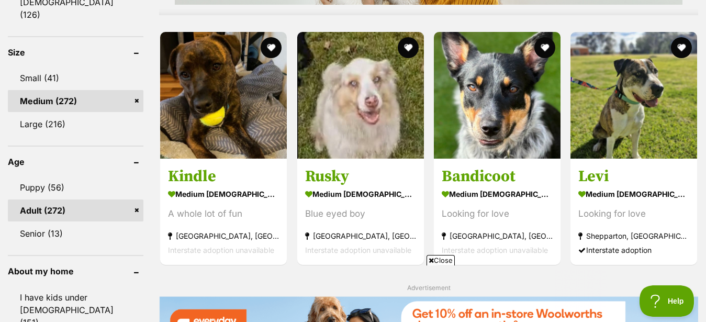
click at [444, 257] on span "Close" at bounding box center [440, 260] width 28 height 10
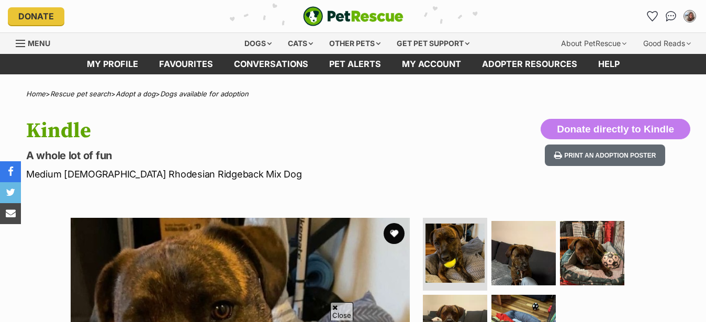
click at [514, 221] on img at bounding box center [523, 253] width 64 height 64
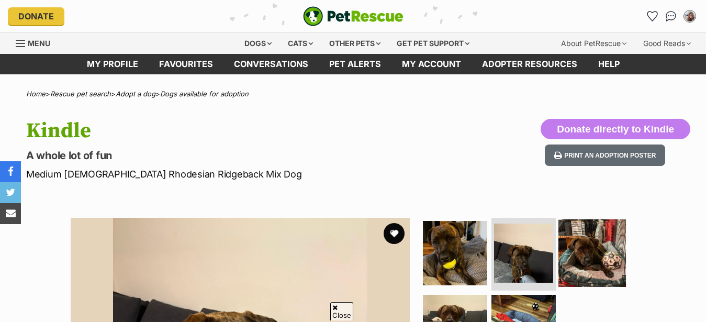
scroll to position [107, 0]
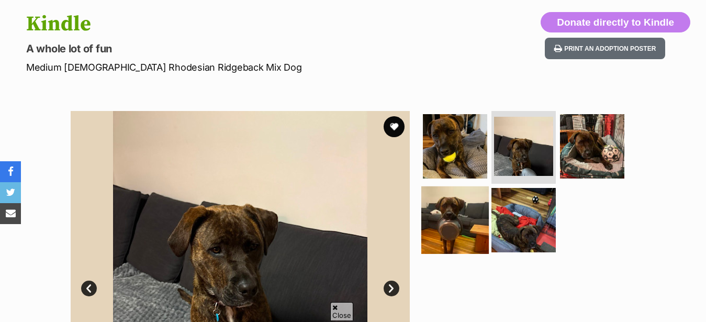
drag, startPoint x: 573, startPoint y: 167, endPoint x: 458, endPoint y: 224, distance: 128.5
click at [574, 167] on img at bounding box center [592, 146] width 64 height 64
click at [458, 224] on img at bounding box center [454, 219] width 67 height 67
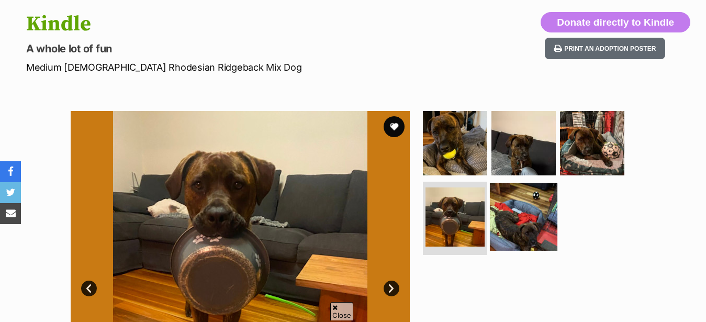
click at [503, 227] on img at bounding box center [523, 216] width 67 height 67
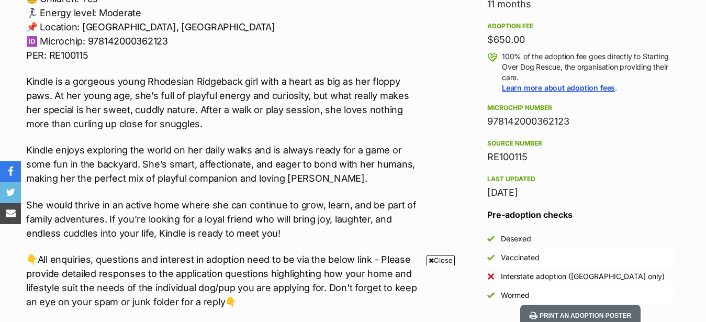
scroll to position [907, 0]
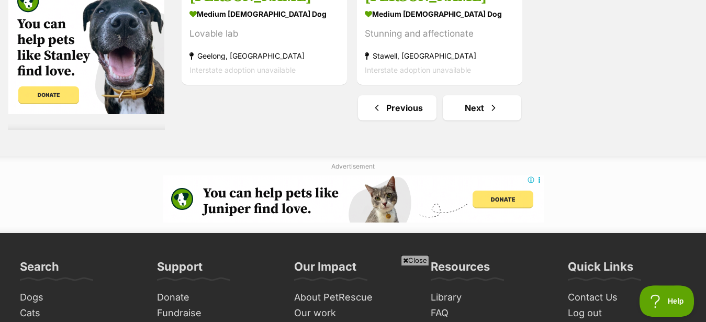
scroll to position [2687, 0]
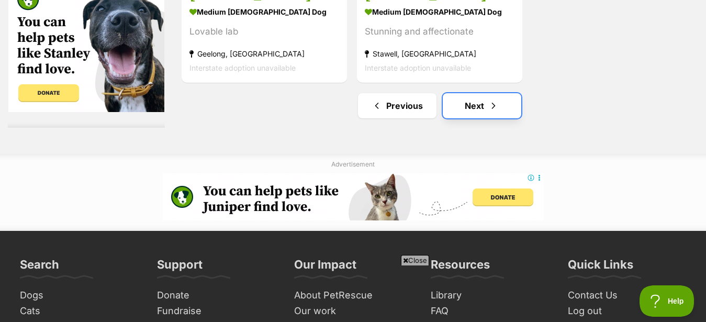
click at [470, 118] on link "Next" at bounding box center [482, 105] width 78 height 25
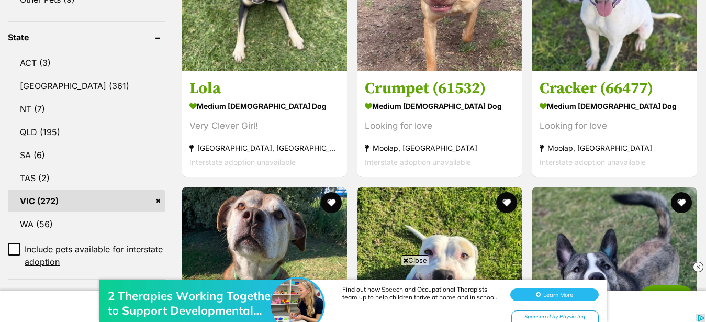
click at [694, 266] on img at bounding box center [698, 267] width 10 height 10
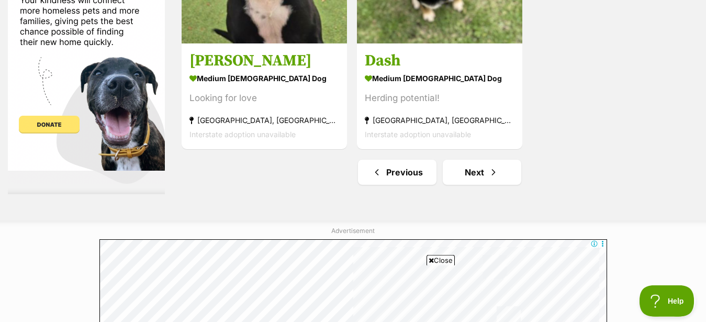
scroll to position [2828, 0]
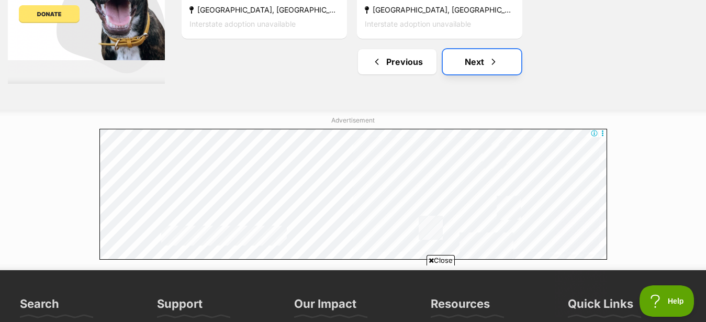
click at [503, 70] on link "Next" at bounding box center [482, 61] width 78 height 25
